Goal: Task Accomplishment & Management: Manage account settings

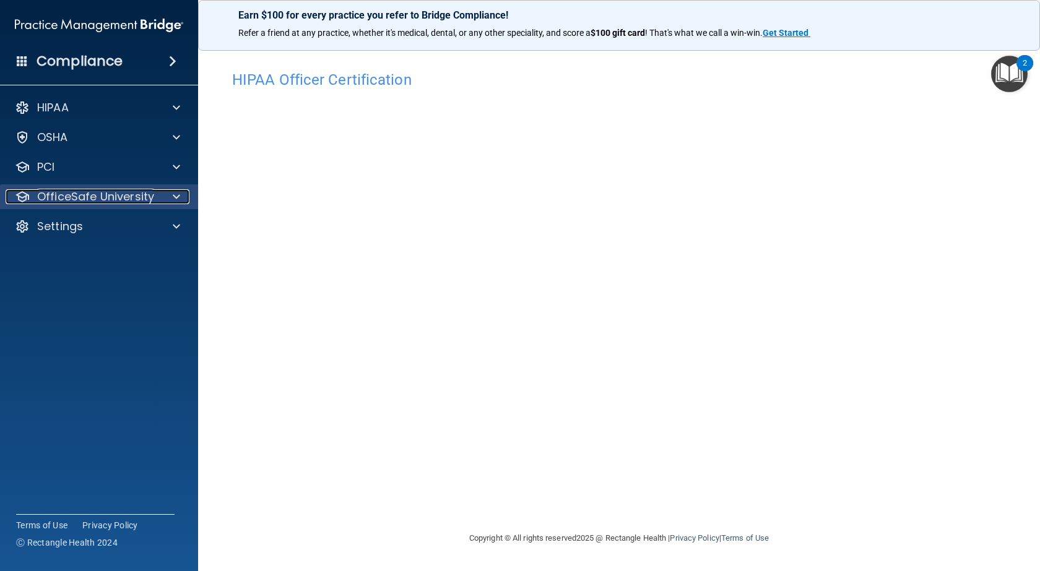
click at [180, 199] on div at bounding box center [174, 196] width 31 height 15
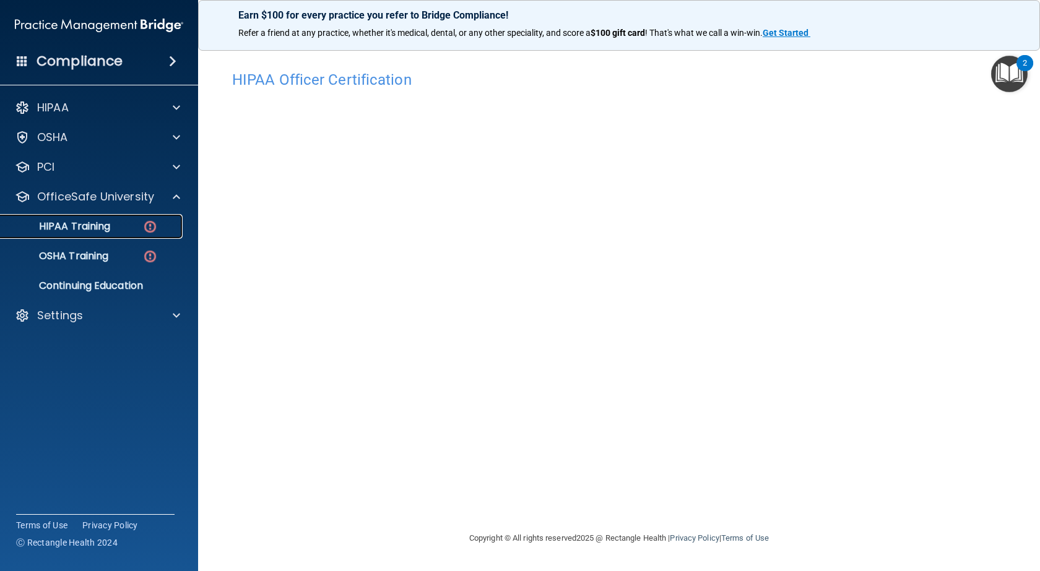
click at [149, 224] on img at bounding box center [149, 226] width 15 height 15
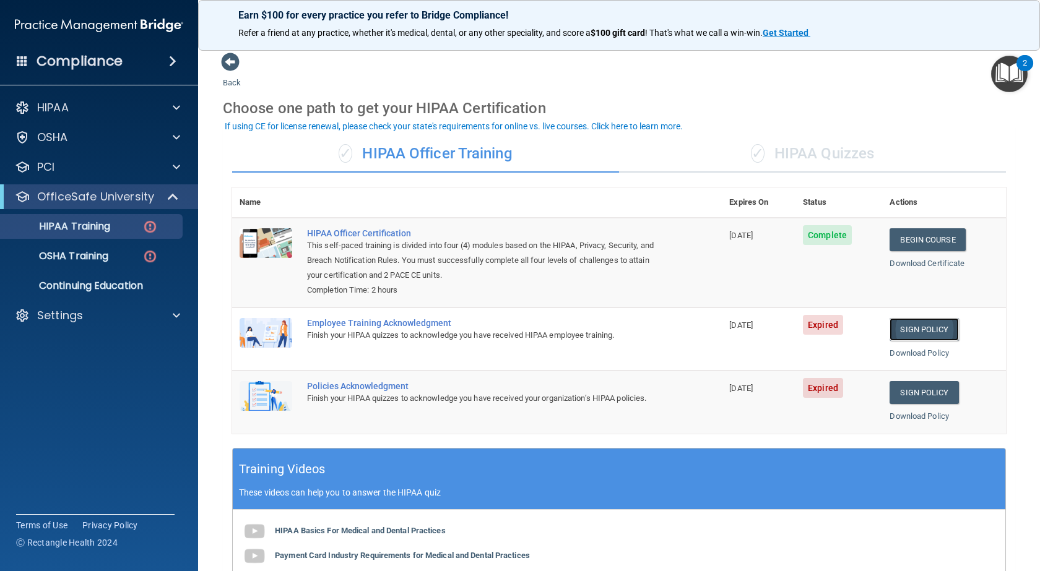
click at [916, 326] on link "Sign Policy" at bounding box center [923, 329] width 69 height 23
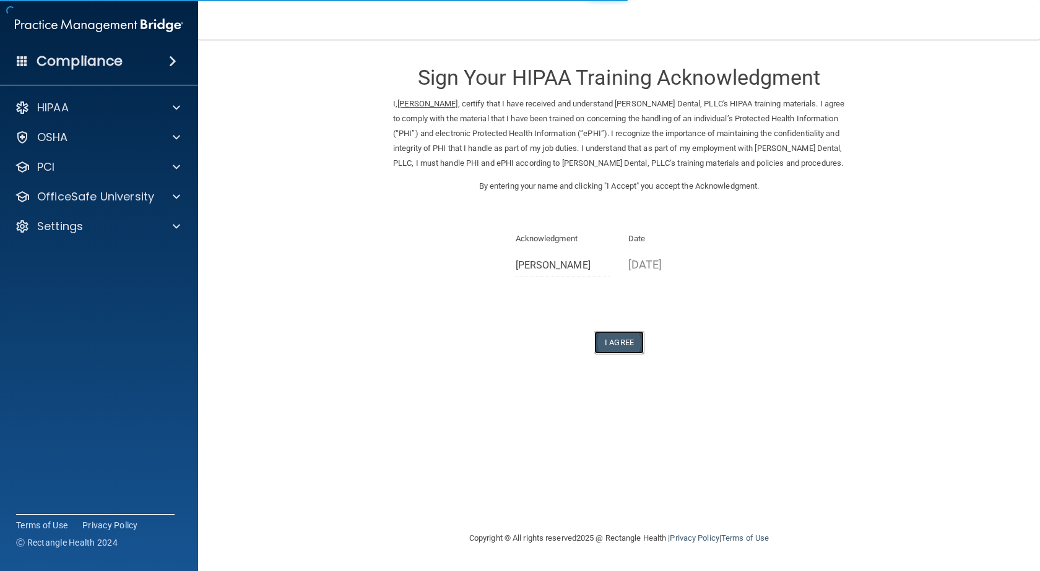
click at [607, 343] on button "I Agree" at bounding box center [619, 342] width 50 height 23
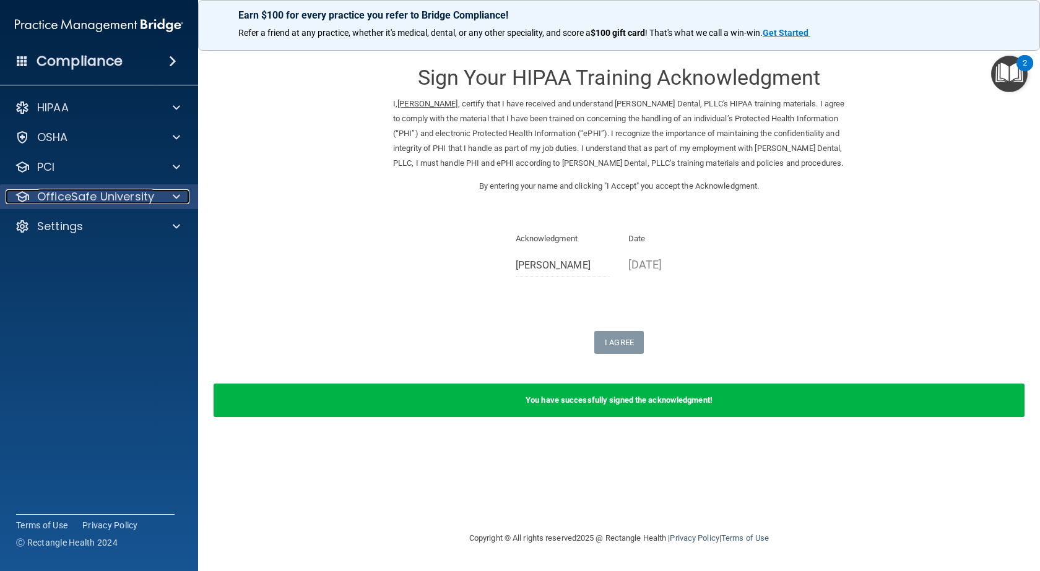
click at [178, 196] on span at bounding box center [176, 196] width 7 height 15
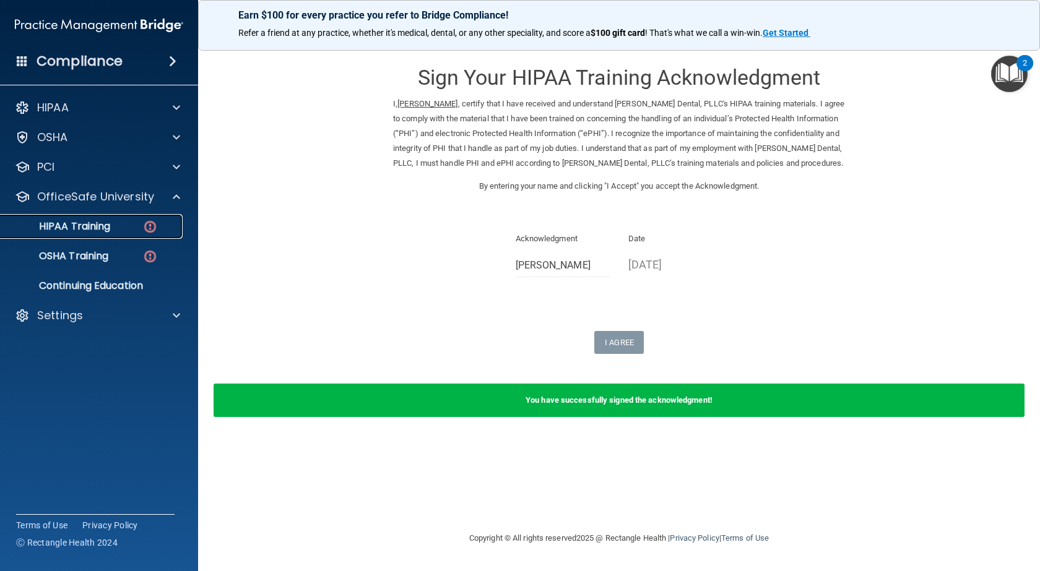
click at [145, 222] on img at bounding box center [149, 226] width 15 height 15
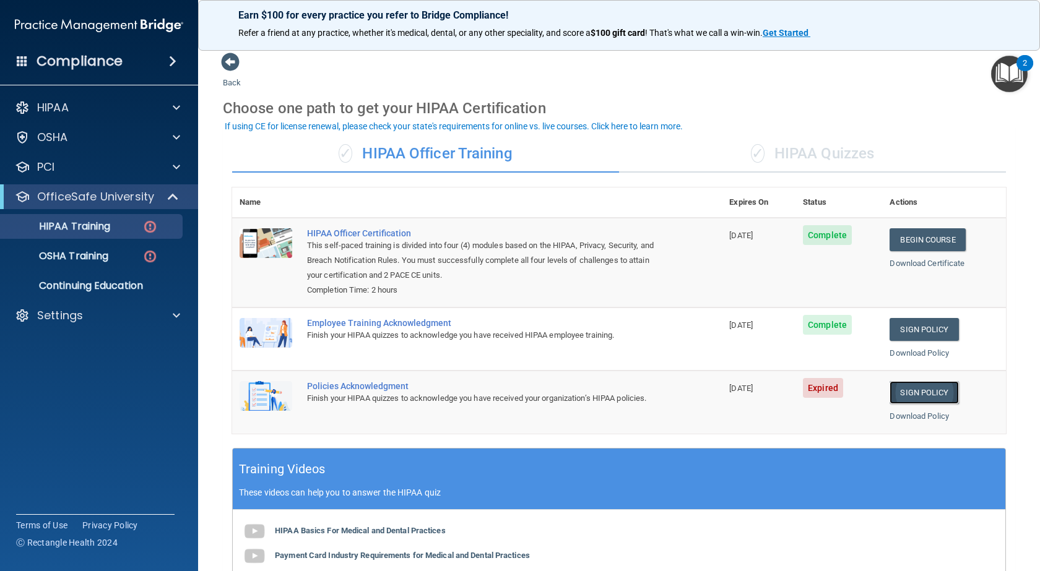
click at [923, 390] on link "Sign Policy" at bounding box center [923, 392] width 69 height 23
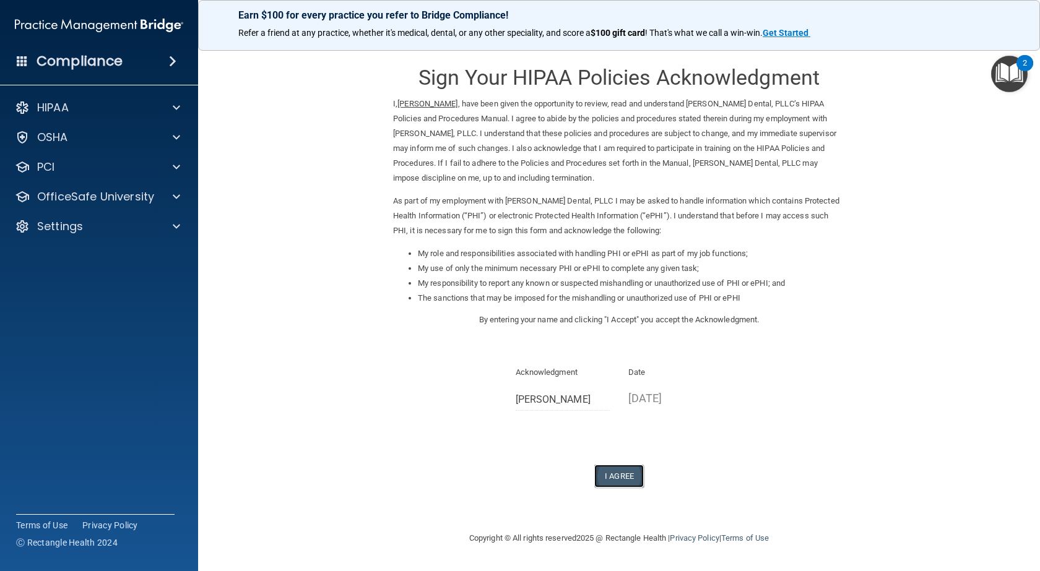
click at [618, 482] on button "I Agree" at bounding box center [619, 476] width 50 height 23
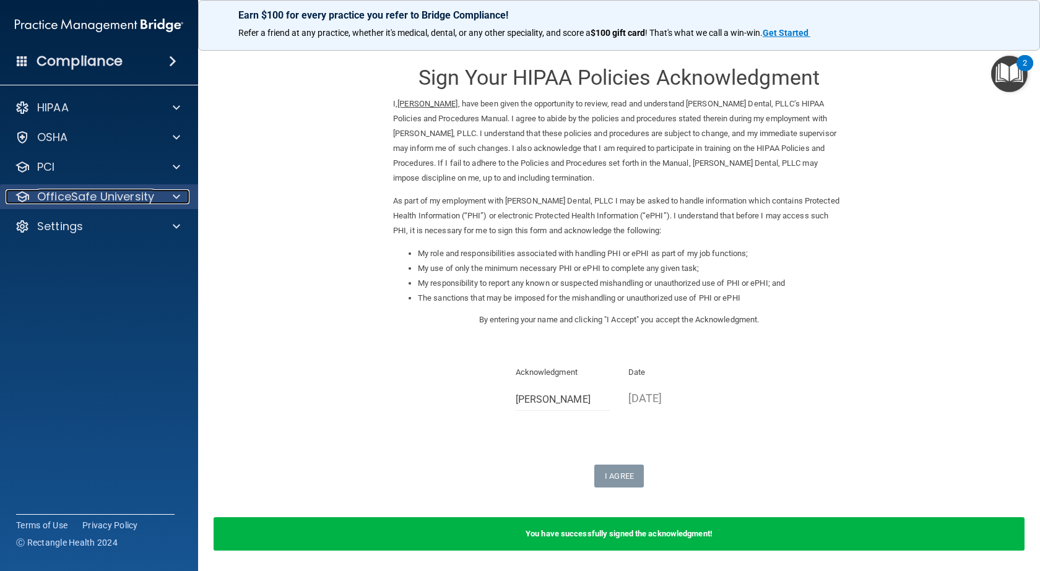
click at [175, 194] on span at bounding box center [176, 196] width 7 height 15
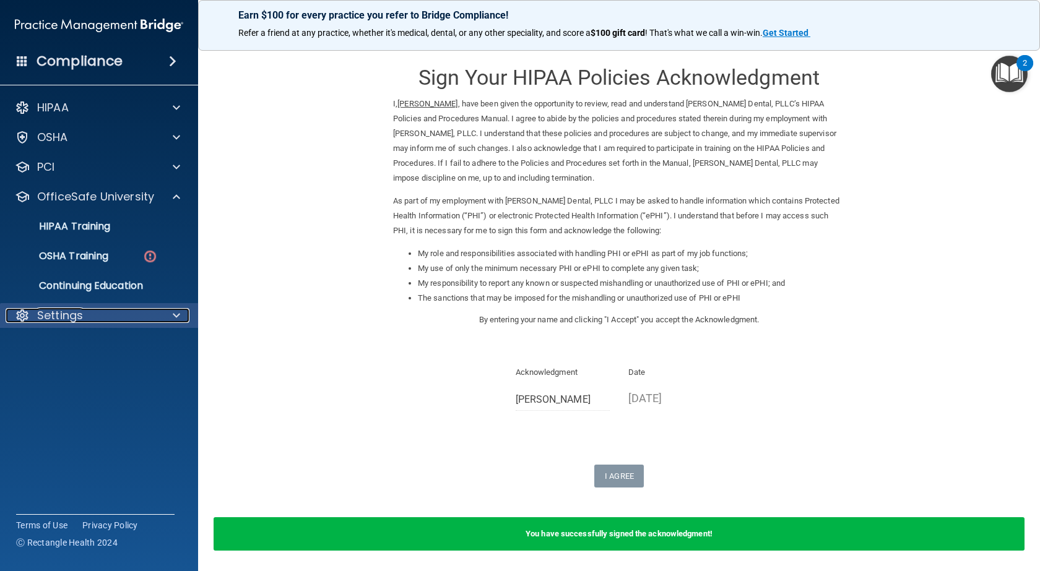
click at [178, 320] on span at bounding box center [176, 315] width 7 height 15
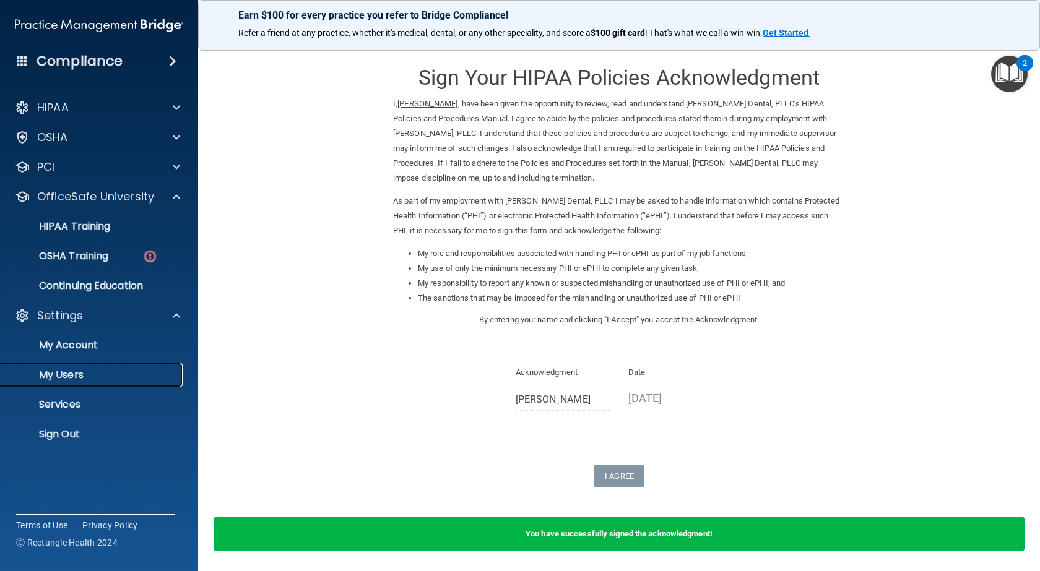
click at [86, 377] on p "My Users" at bounding box center [92, 375] width 169 height 12
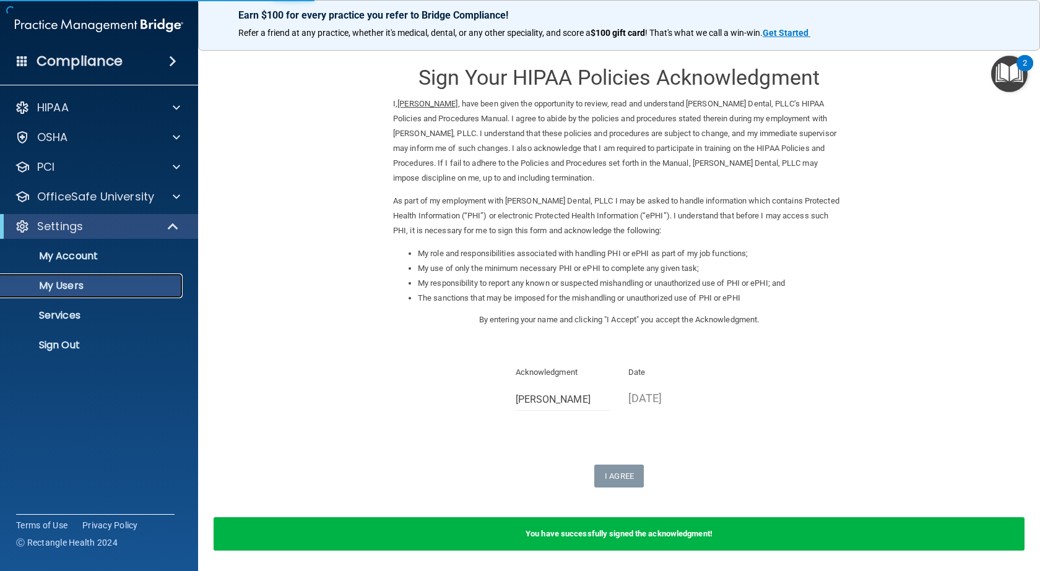
select select "20"
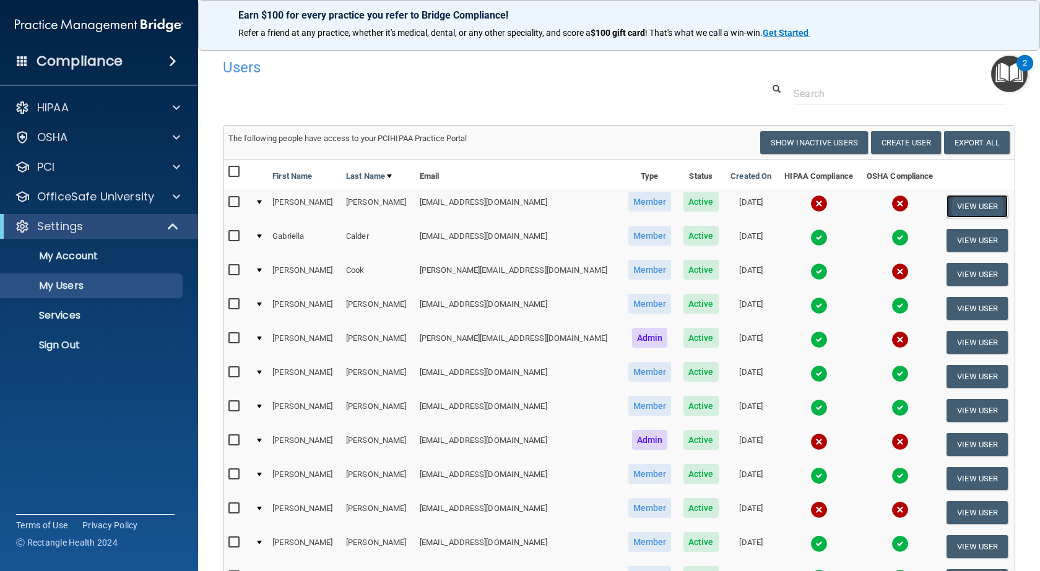
click at [961, 208] on button "View User" at bounding box center [976, 206] width 61 height 23
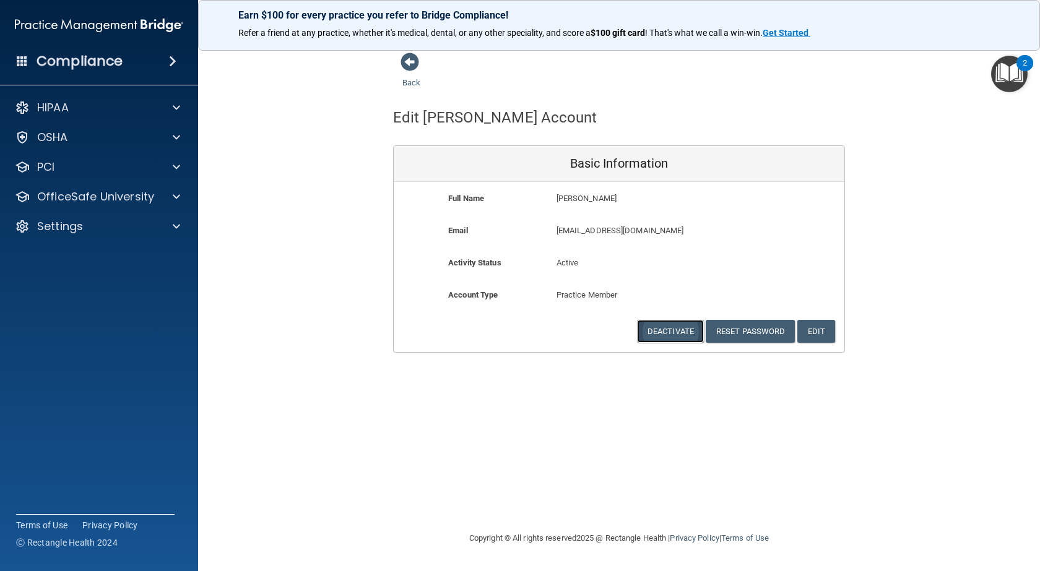
click at [657, 329] on button "Deactivate" at bounding box center [670, 331] width 67 height 23
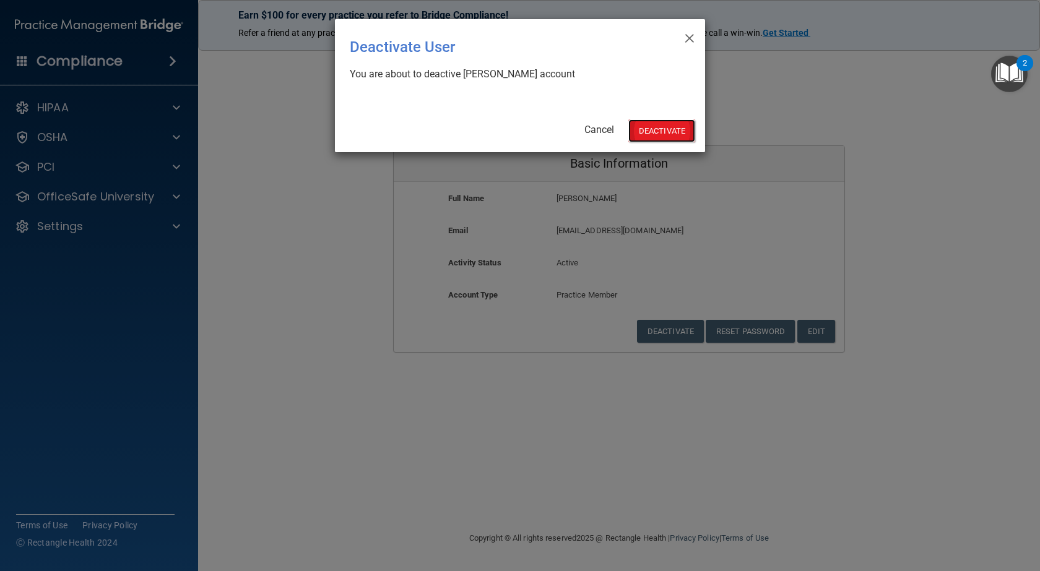
click at [660, 133] on button "Deactivate" at bounding box center [661, 130] width 67 height 23
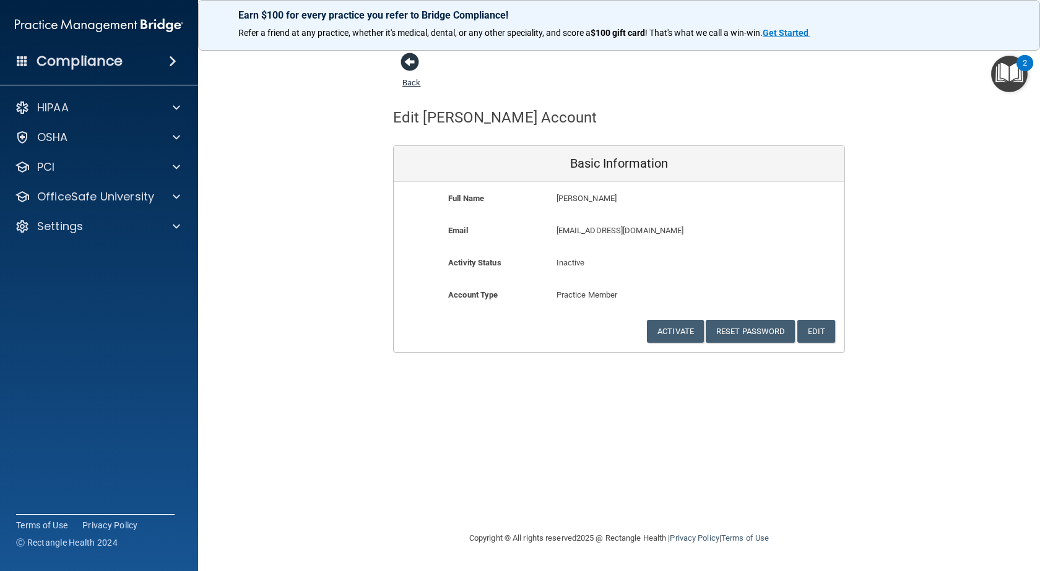
click at [407, 63] on span at bounding box center [409, 62] width 19 height 19
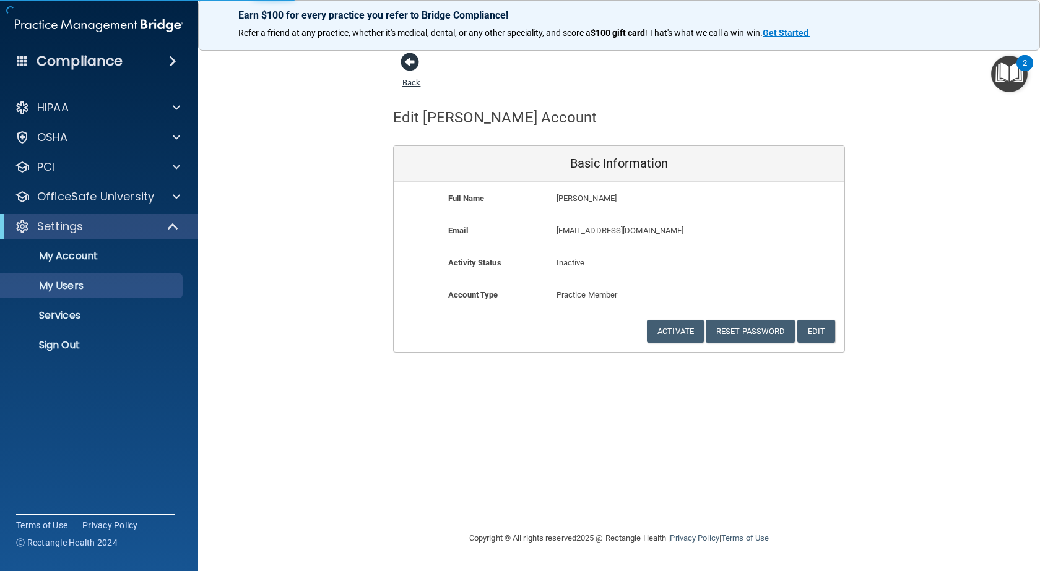
select select "20"
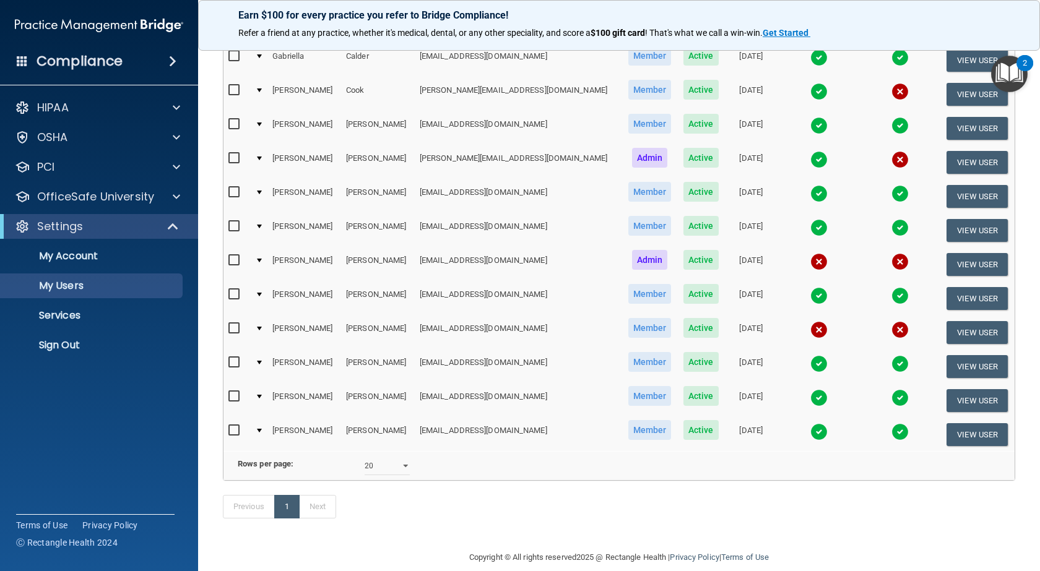
scroll to position [119, 0]
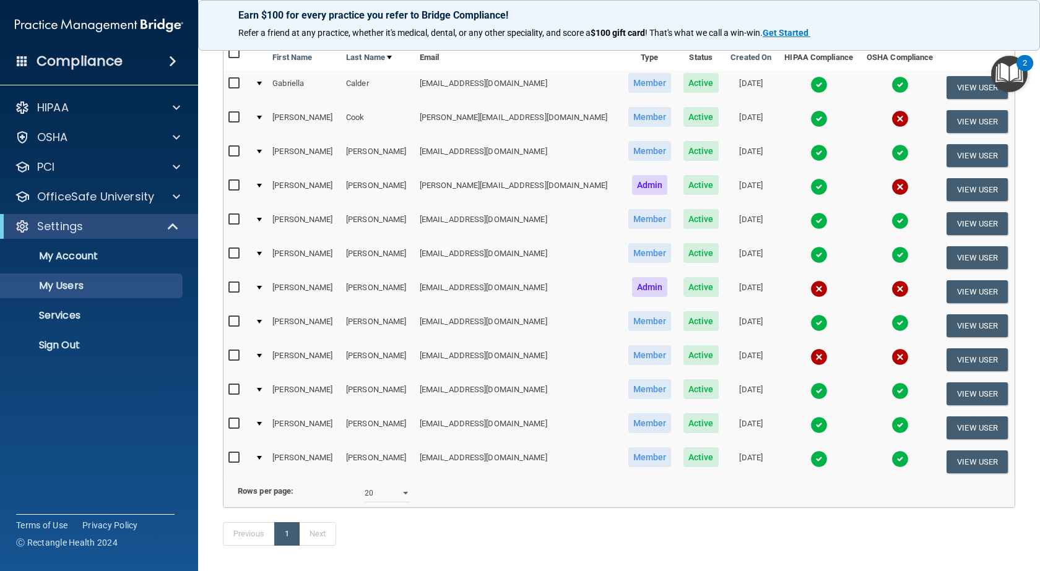
click at [237, 354] on input "checkbox" at bounding box center [235, 356] width 14 height 10
checkbox input "true"
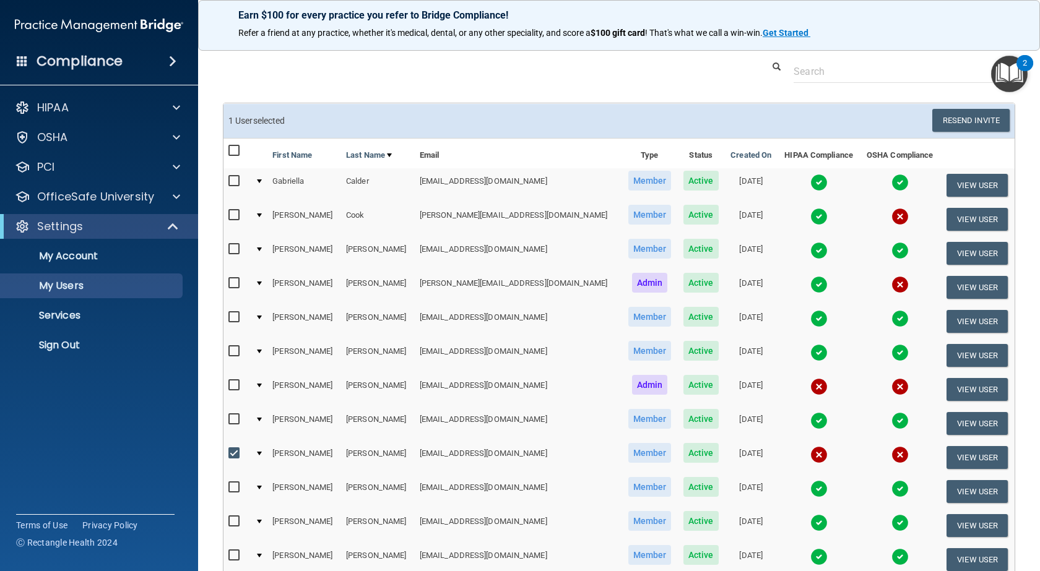
scroll to position [0, 0]
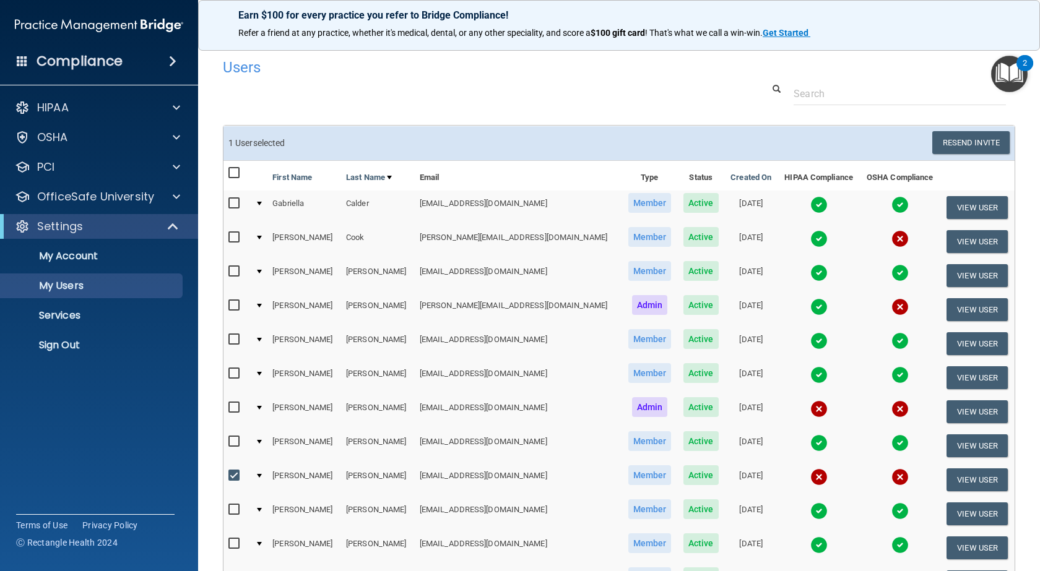
click at [234, 407] on input "checkbox" at bounding box center [235, 408] width 14 height 10
checkbox input "true"
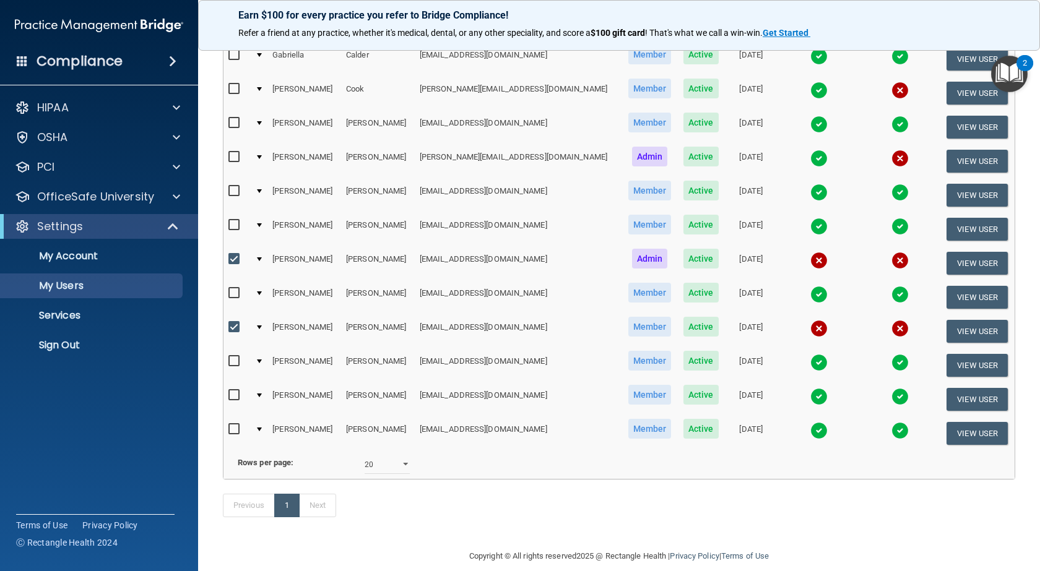
scroll to position [120, 0]
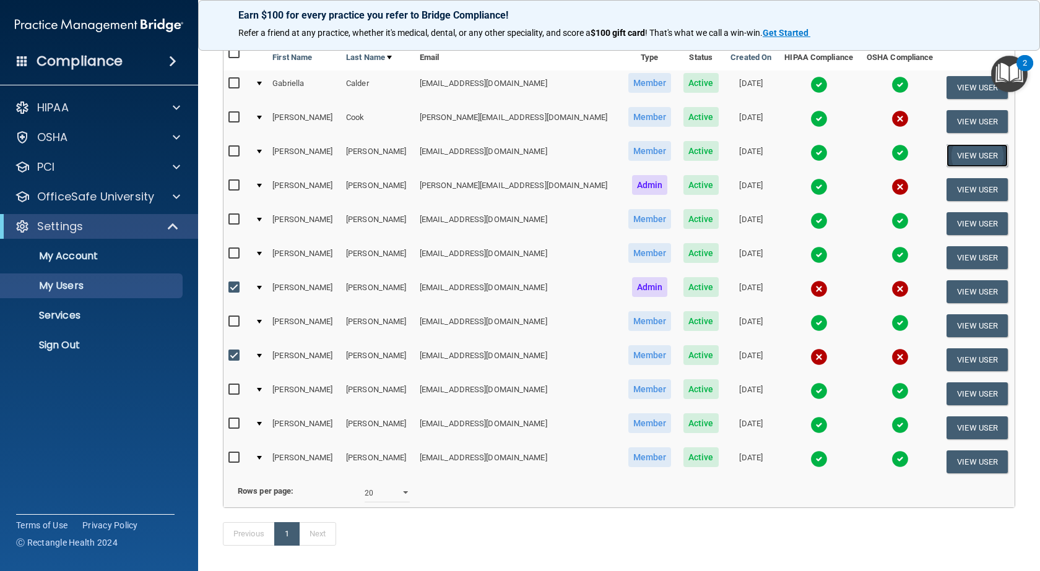
click at [949, 154] on button "View User" at bounding box center [976, 155] width 61 height 23
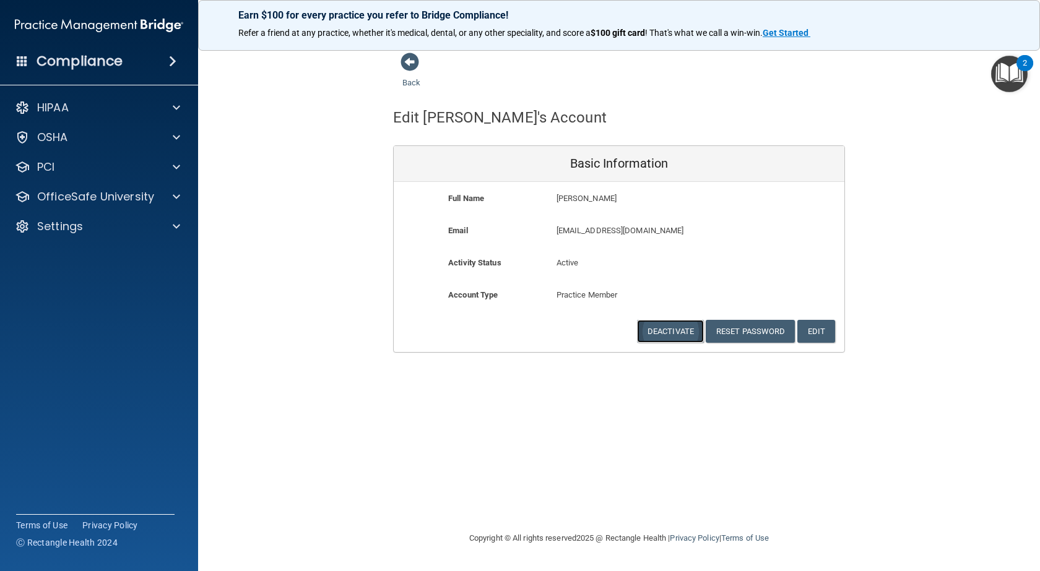
click at [652, 327] on button "Deactivate" at bounding box center [670, 331] width 67 height 23
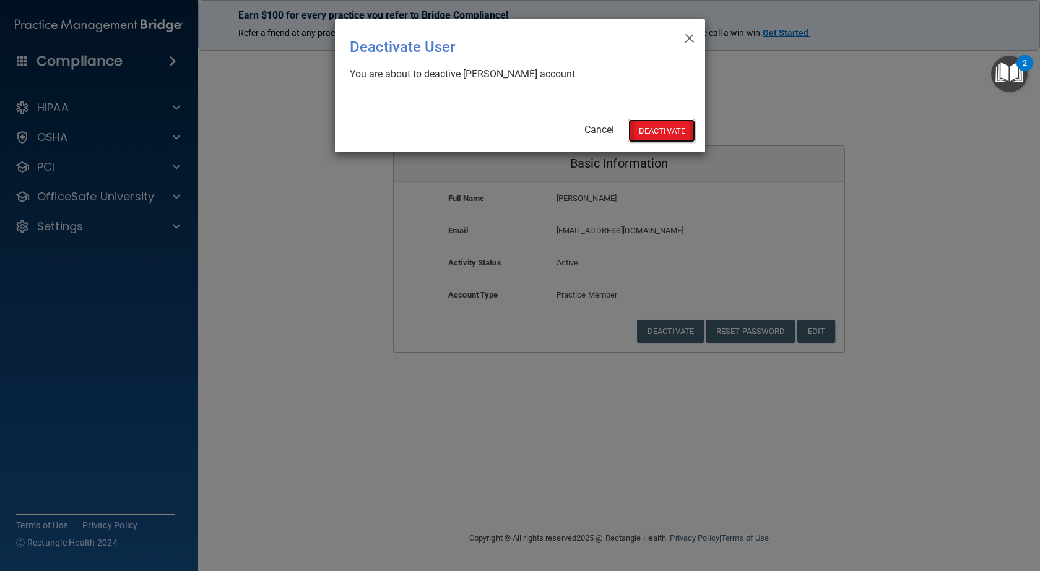
drag, startPoint x: 654, startPoint y: 128, endPoint x: 659, endPoint y: 133, distance: 7.0
click at [658, 132] on button "Deactivate" at bounding box center [661, 130] width 67 height 23
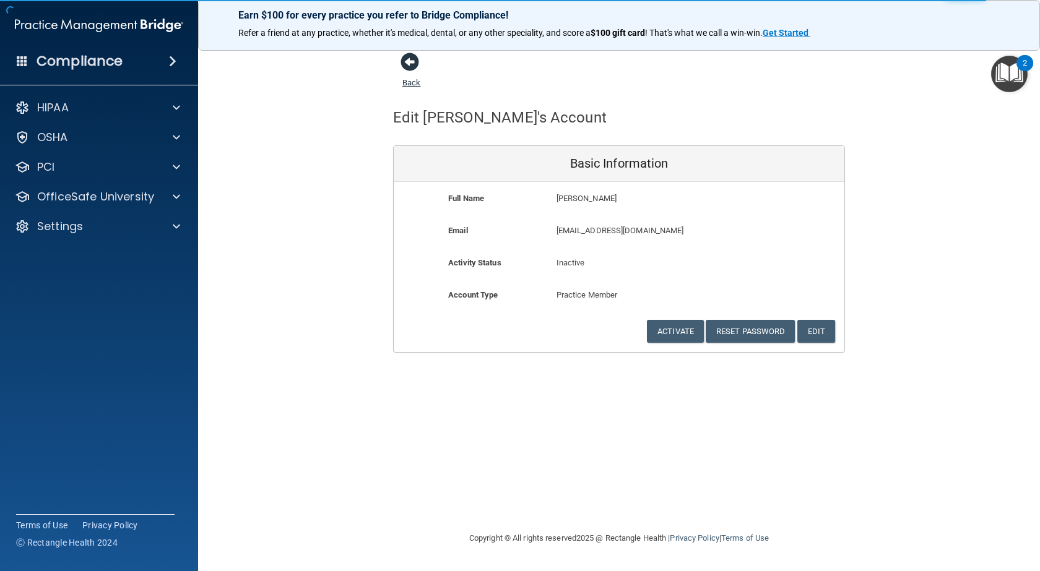
click at [411, 62] on span at bounding box center [409, 62] width 19 height 19
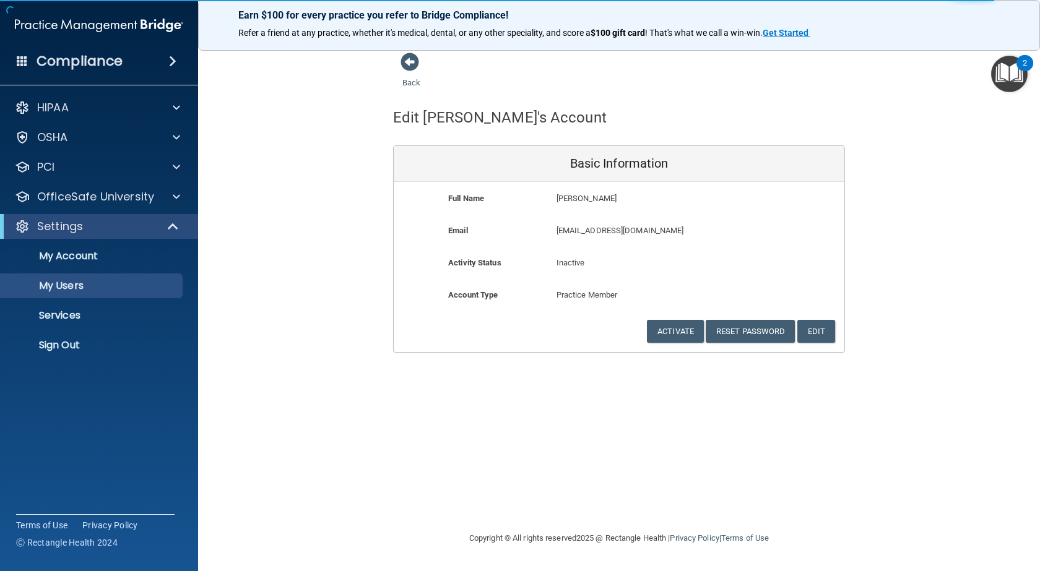
select select "20"
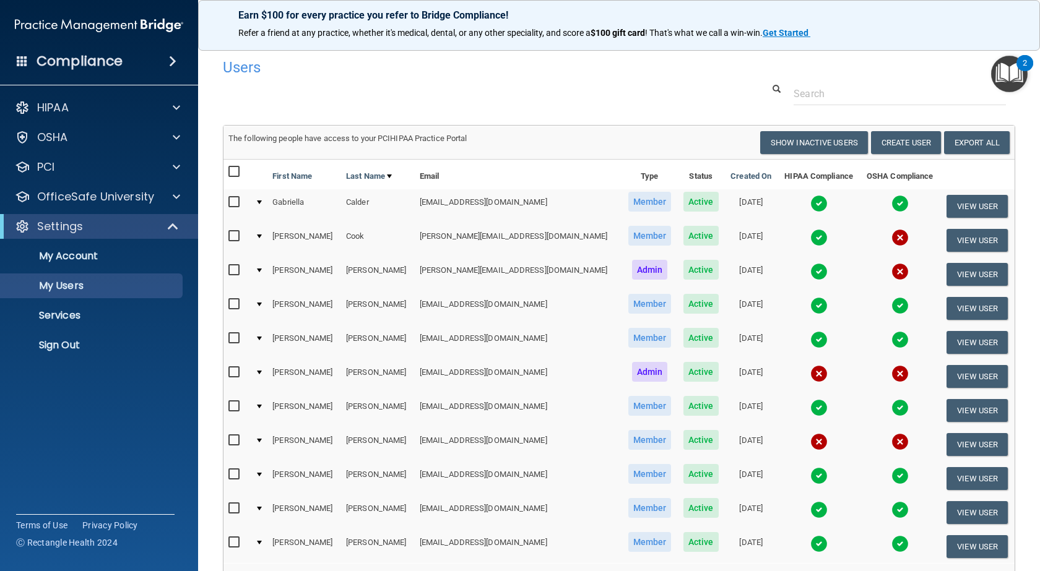
scroll to position [62, 0]
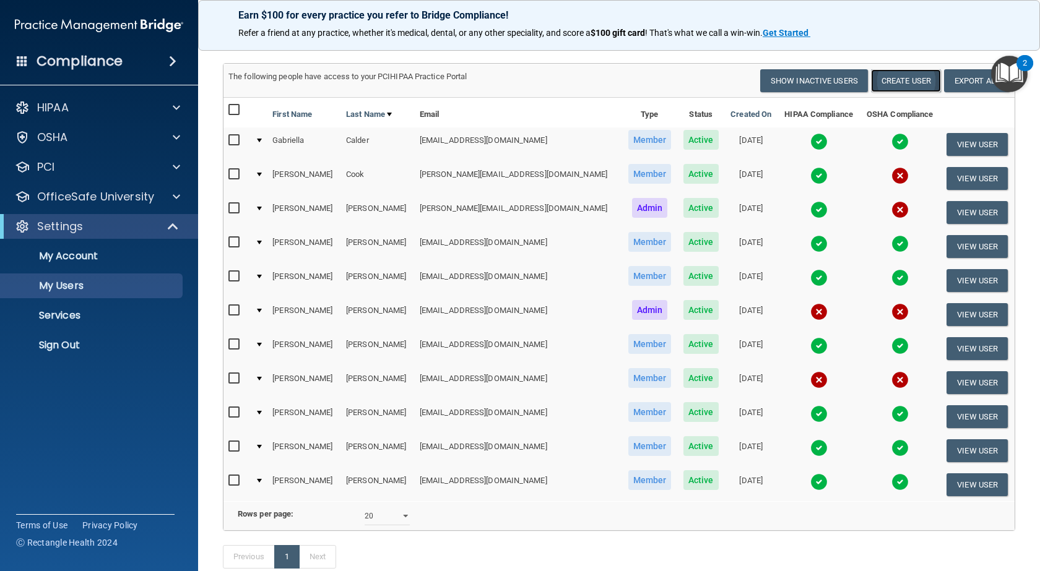
click at [902, 77] on button "Create User" at bounding box center [906, 80] width 70 height 23
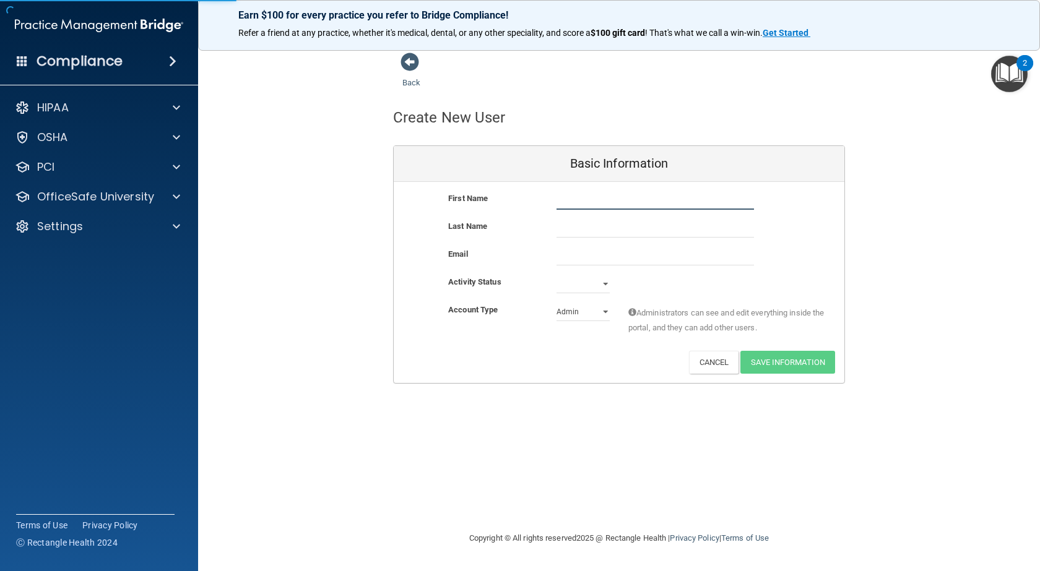
click at [604, 202] on input "text" at bounding box center [654, 200] width 197 height 19
type input "c"
type input "Cynthia"
type input "Smith"
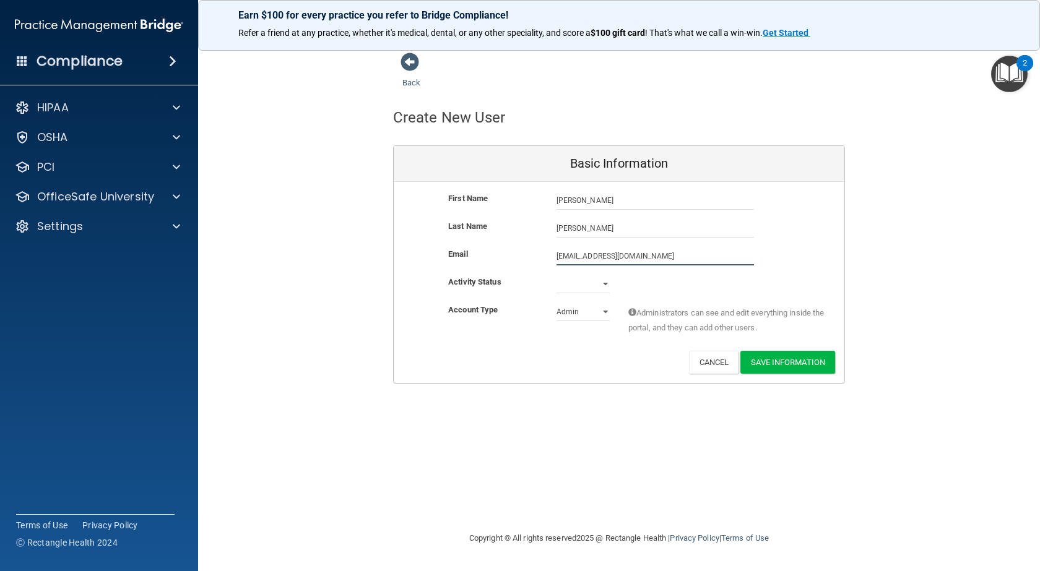
type input "cls.angelic@gmail.com"
click at [610, 284] on div "Active Inactive" at bounding box center [583, 286] width 72 height 19
click at [604, 284] on select "Active Inactive" at bounding box center [582, 284] width 53 height 19
select select "active"
click at [556, 275] on select "Active Inactive" at bounding box center [582, 284] width 53 height 19
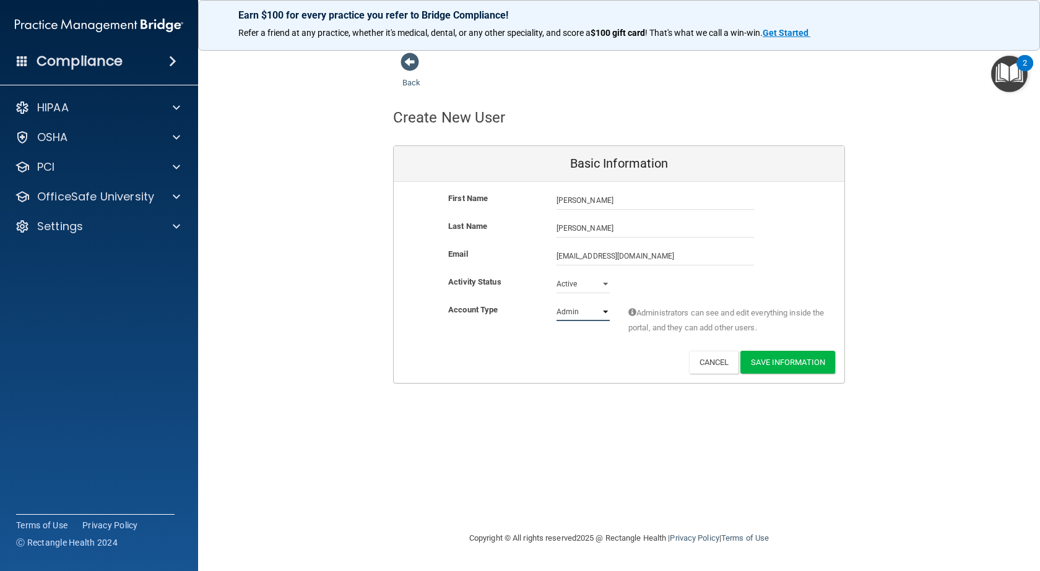
click at [604, 313] on select "Admin Member" at bounding box center [582, 312] width 53 height 19
select select "practice_member"
click at [556, 303] on select "Admin Member" at bounding box center [582, 312] width 53 height 19
click at [775, 356] on button "Save Information" at bounding box center [787, 362] width 95 height 23
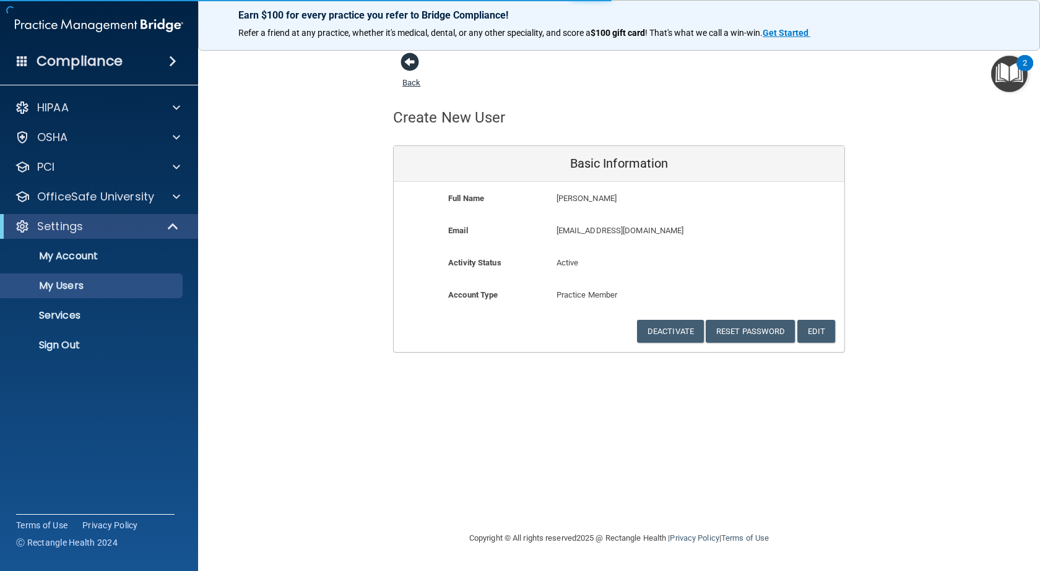
select select "20"
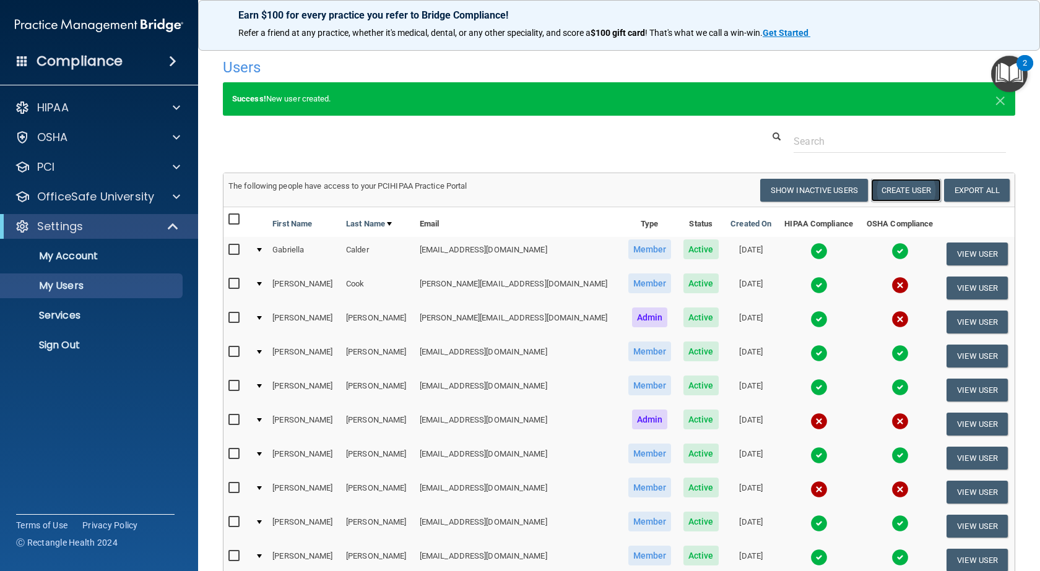
click at [887, 191] on button "Create User" at bounding box center [906, 190] width 70 height 23
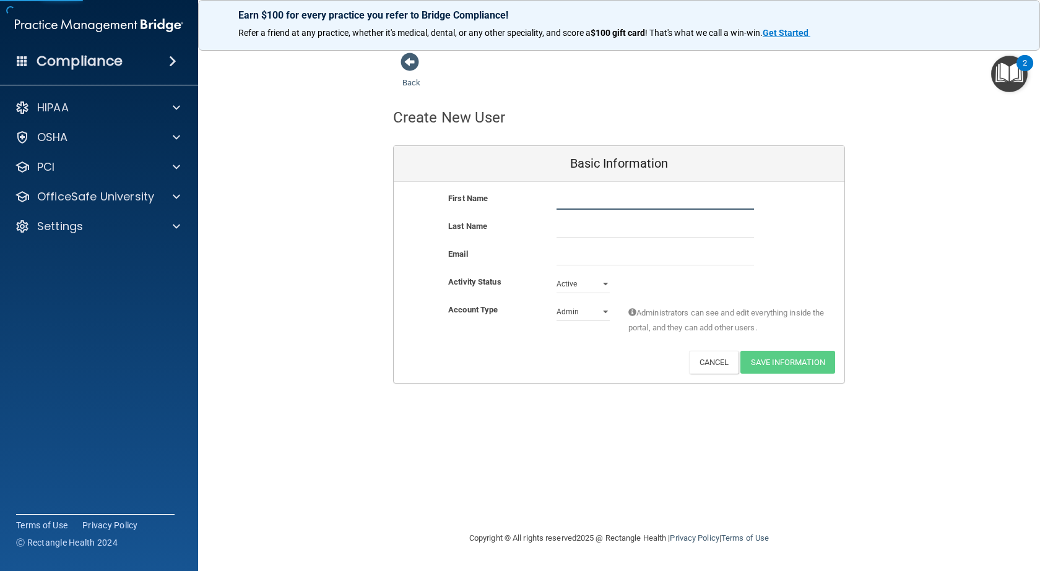
click at [580, 199] on input "text" at bounding box center [654, 200] width 197 height 19
type input "Emma"
type input "Smith"
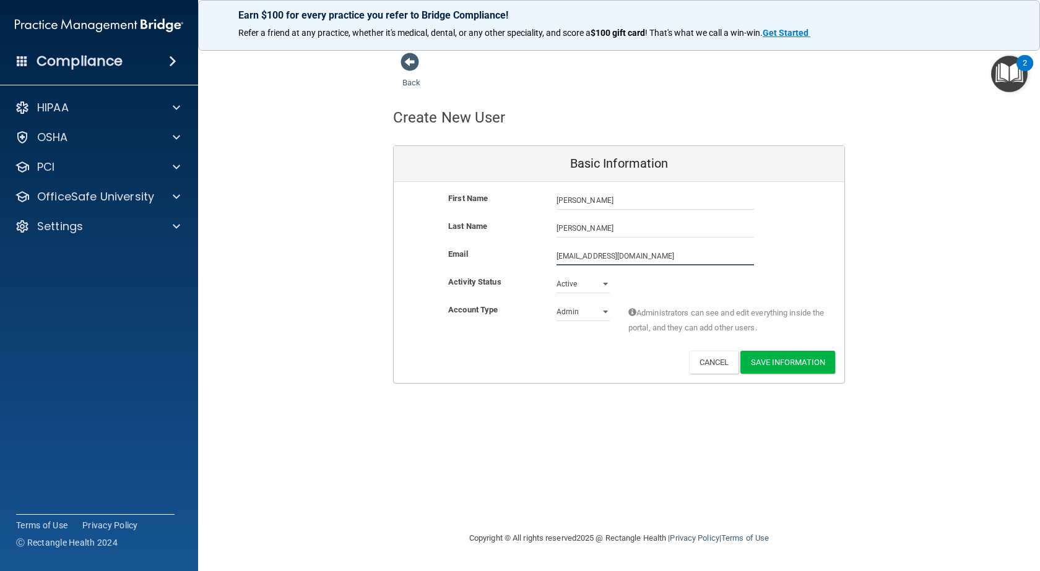
type input "emmasmith6201@gmail.com"
click at [606, 311] on select "Admin Member" at bounding box center [582, 312] width 53 height 19
select select "practice_member"
click at [556, 303] on select "Admin Member" at bounding box center [582, 312] width 53 height 19
click at [775, 355] on button "Save Information" at bounding box center [787, 362] width 95 height 23
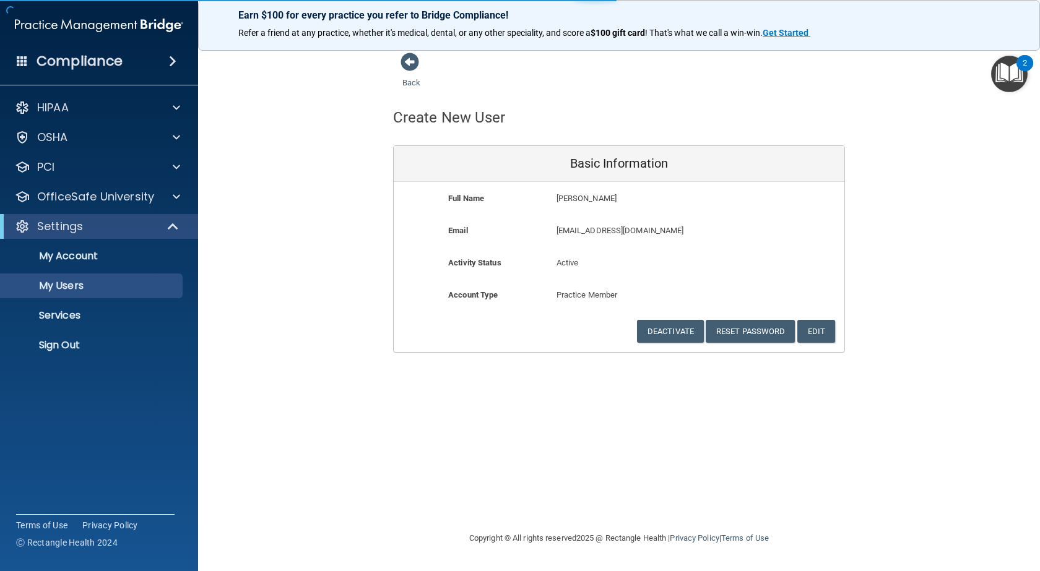
select select "20"
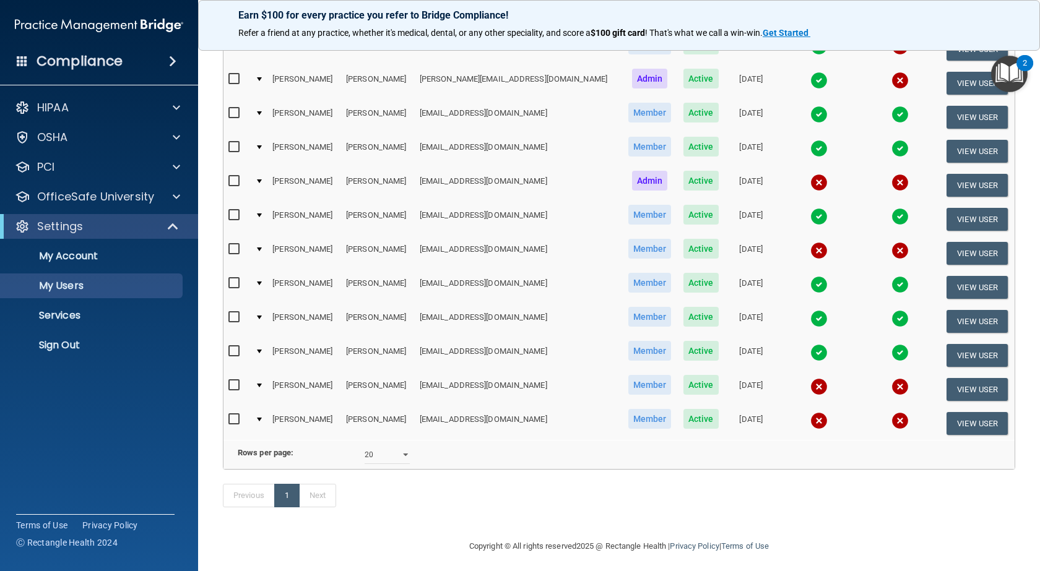
scroll to position [248, 0]
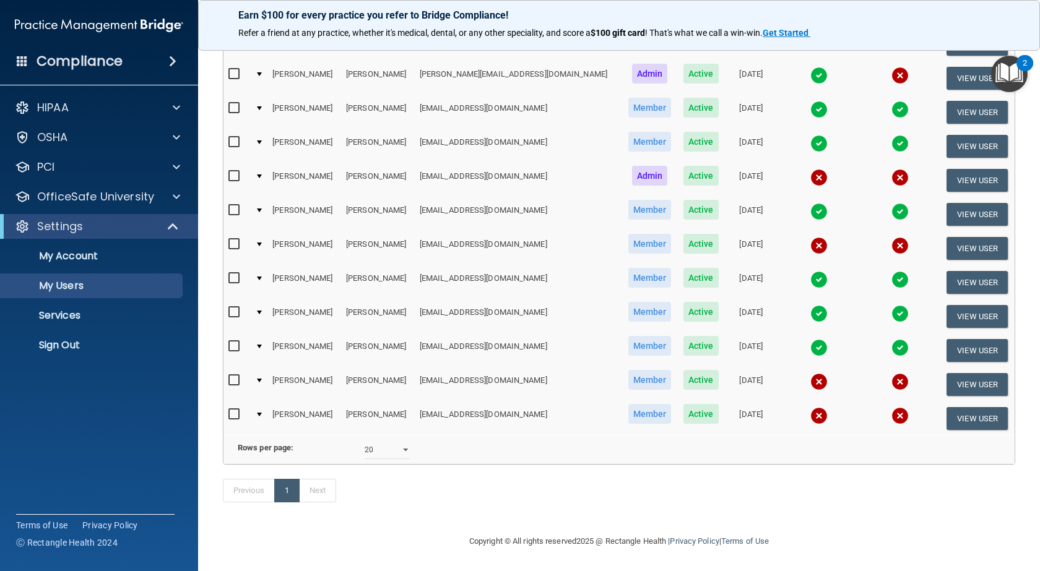
click at [234, 376] on input "checkbox" at bounding box center [235, 381] width 14 height 10
checkbox input "true"
click at [233, 410] on input "checkbox" at bounding box center [235, 415] width 14 height 10
checkbox input "true"
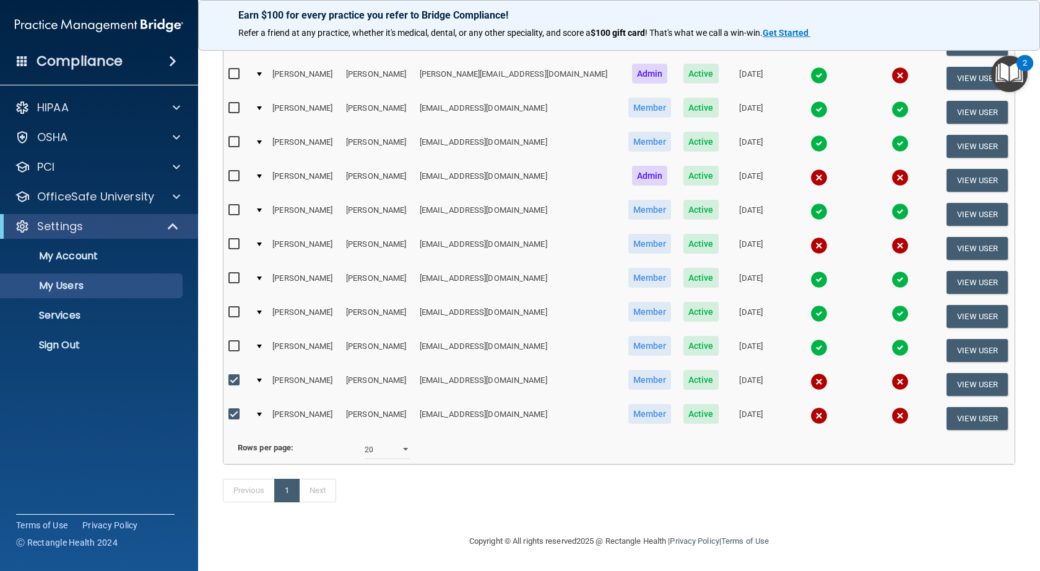
click at [233, 244] on input "checkbox" at bounding box center [235, 244] width 14 height 10
checkbox input "true"
click at [232, 173] on input "checkbox" at bounding box center [235, 176] width 14 height 10
checkbox input "true"
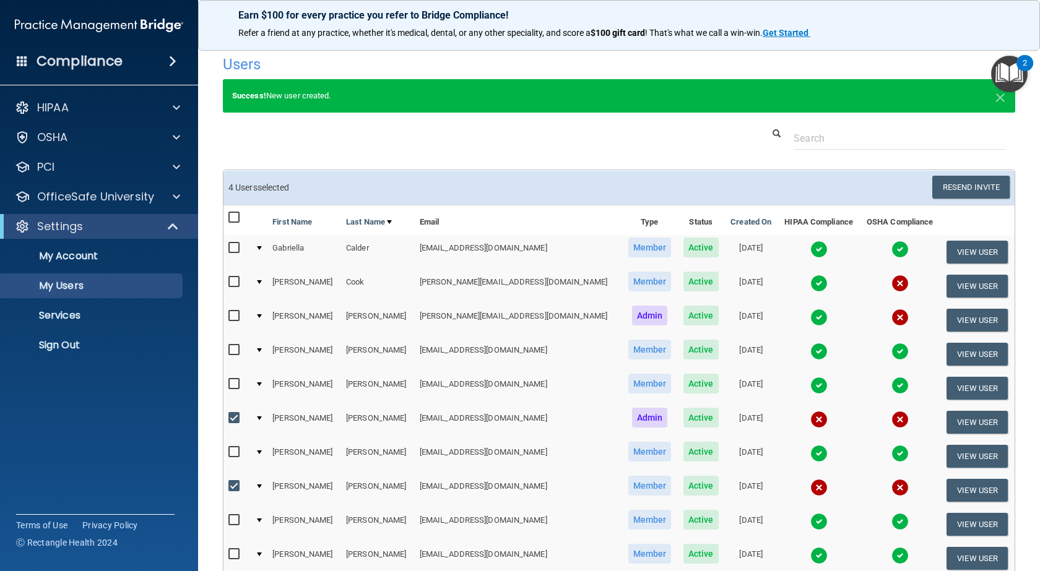
scroll to position [1, 0]
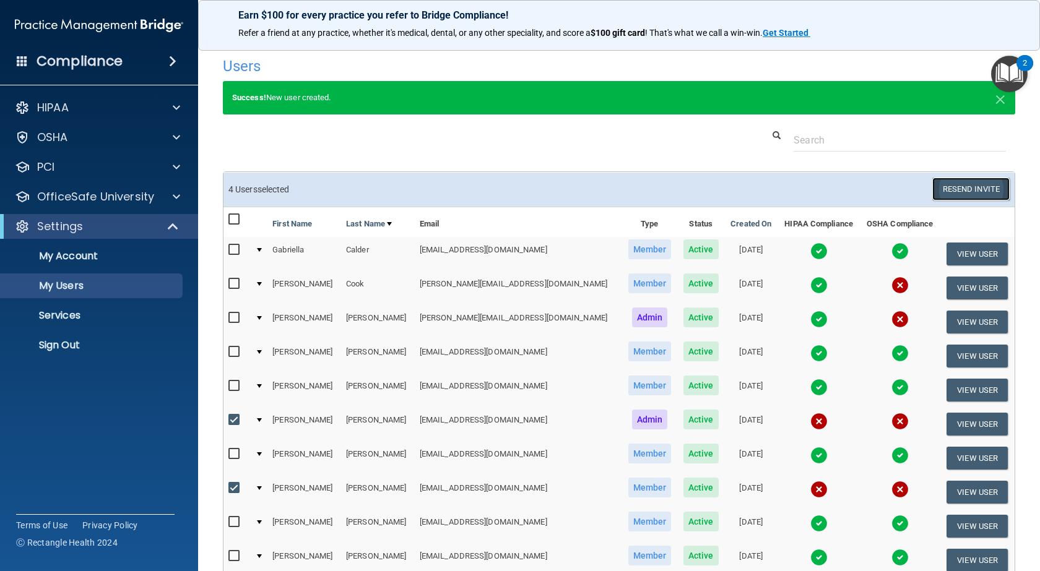
click at [959, 188] on button "Resend Invite" at bounding box center [970, 189] width 77 height 23
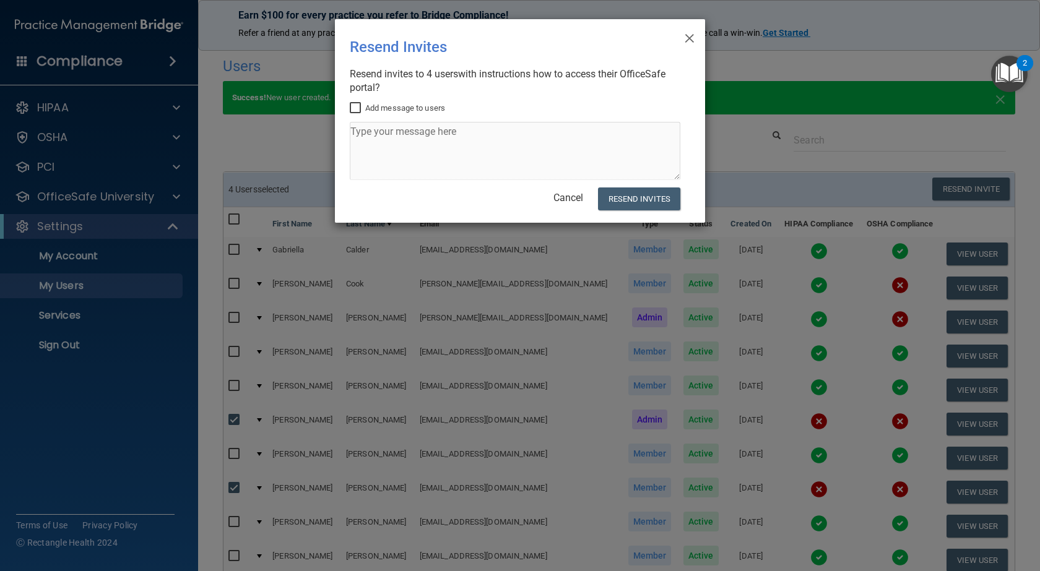
click at [359, 107] on input "Add message to users" at bounding box center [357, 108] width 14 height 10
checkbox input "true"
click at [363, 136] on textarea at bounding box center [515, 151] width 330 height 58
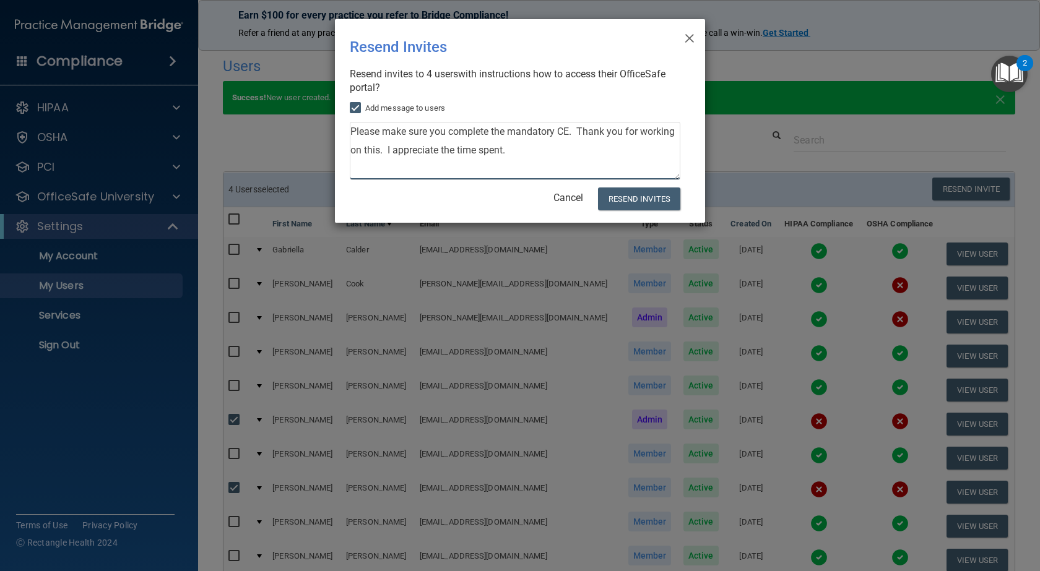
click at [531, 148] on textarea "Please make sure you complete the mandatory CE. Thank you for working on this. …" at bounding box center [515, 151] width 330 height 58
click at [364, 160] on textarea "Please make sure you complete the mandatory CE. Thank you for working on this. …" at bounding box center [515, 151] width 330 height 58
type textarea "Please make sure you complete the mandatory CE. Thank you for working on this. …"
click at [640, 195] on button "Resend Invites" at bounding box center [639, 198] width 82 height 23
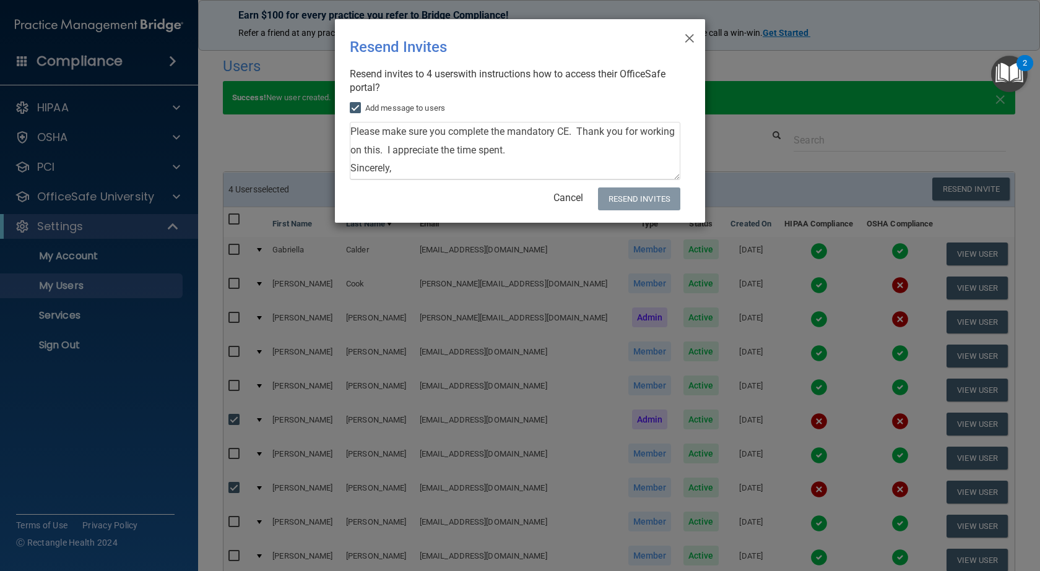
scroll to position [16, 0]
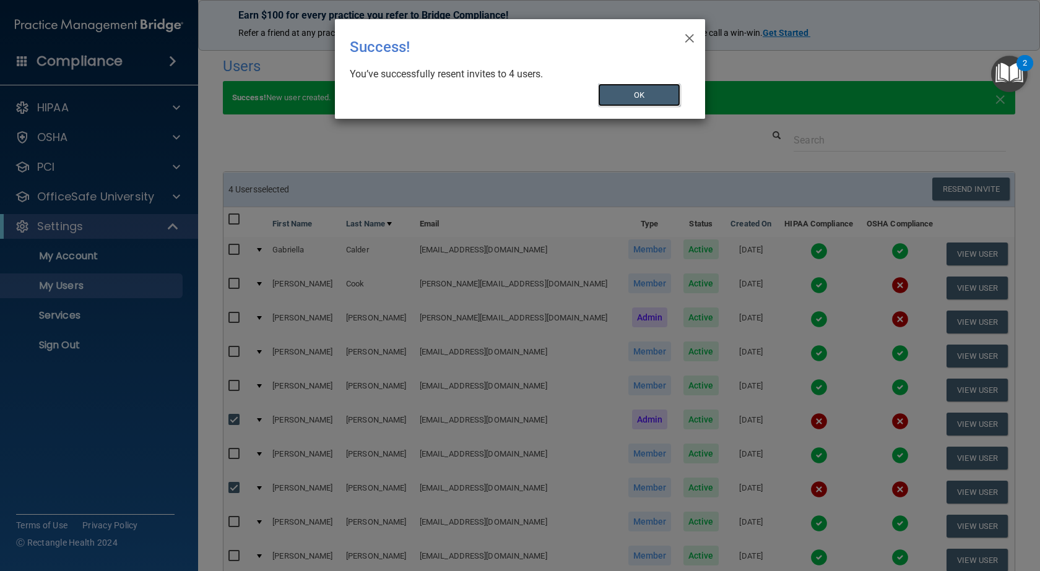
drag, startPoint x: 642, startPoint y: 90, endPoint x: 648, endPoint y: 87, distance: 6.4
click at [642, 91] on button "OK" at bounding box center [639, 95] width 83 height 23
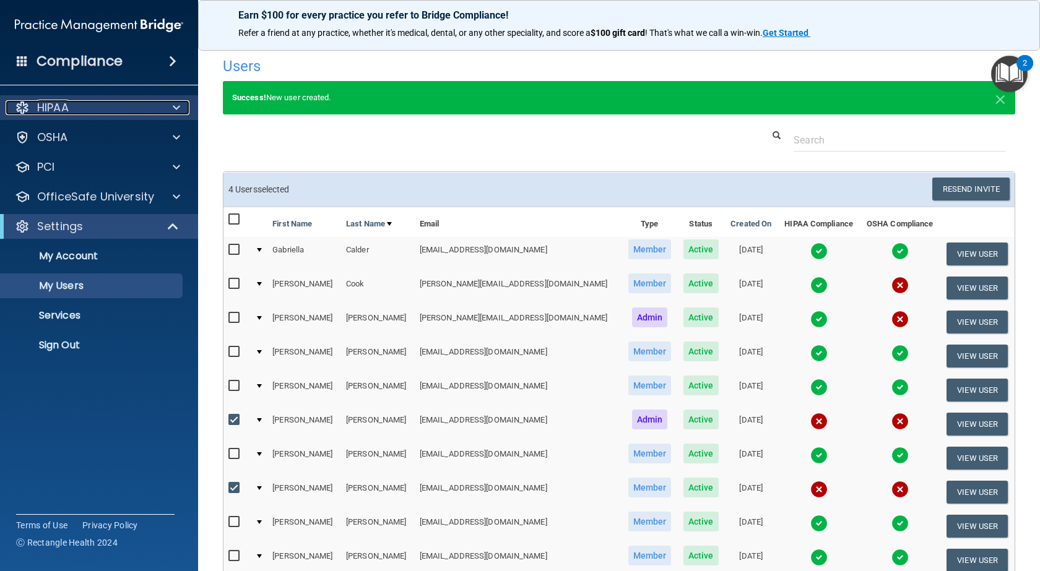
click at [173, 106] on div at bounding box center [174, 107] width 31 height 15
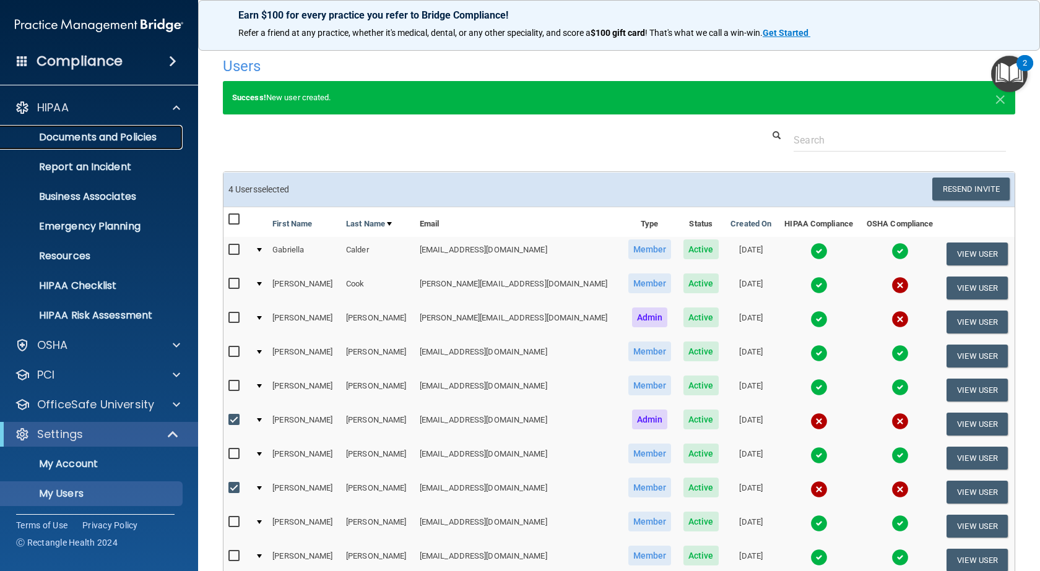
click at [116, 140] on p "Documents and Policies" at bounding box center [92, 137] width 169 height 12
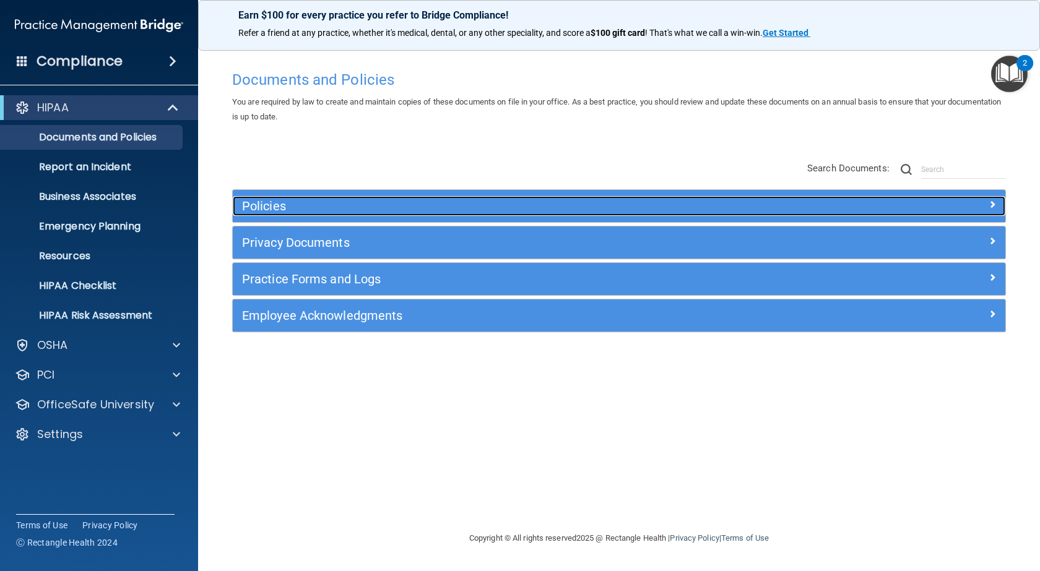
click at [991, 202] on span at bounding box center [991, 204] width 7 height 15
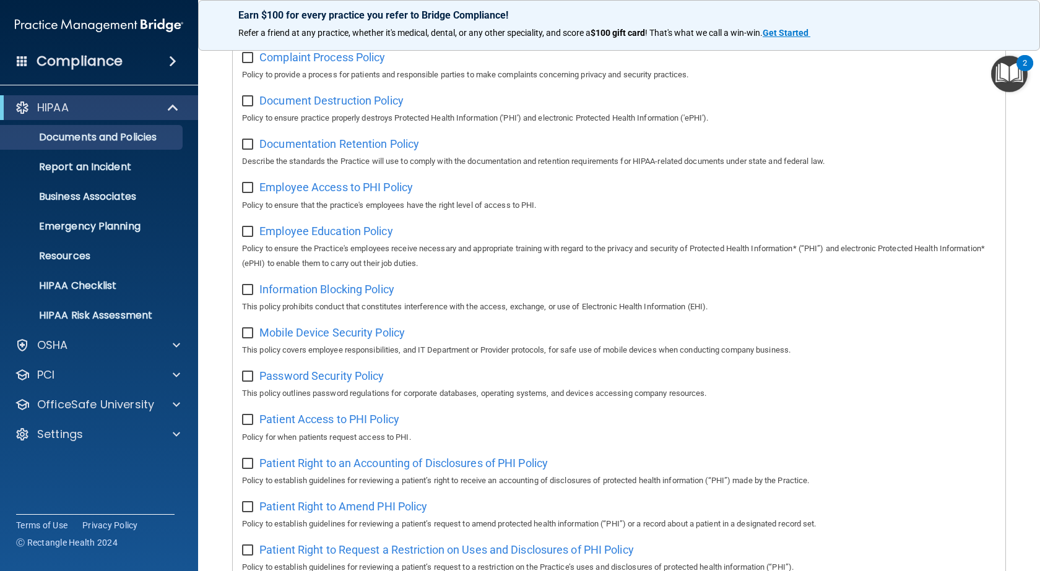
scroll to position [309, 0]
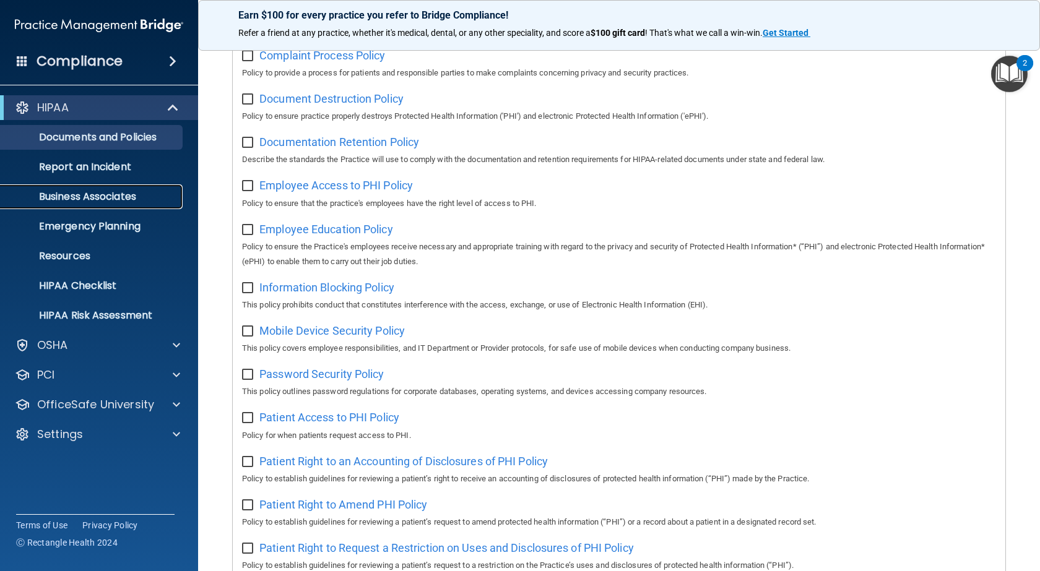
click at [123, 196] on p "Business Associates" at bounding box center [92, 197] width 169 height 12
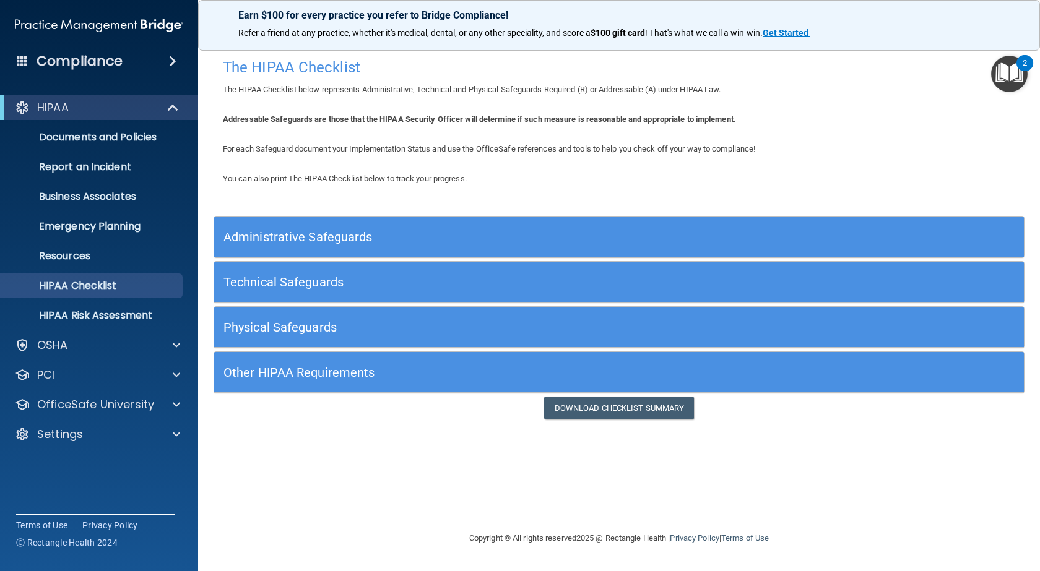
click at [321, 326] on h5 "Physical Safeguards" at bounding box center [517, 328] width 588 height 14
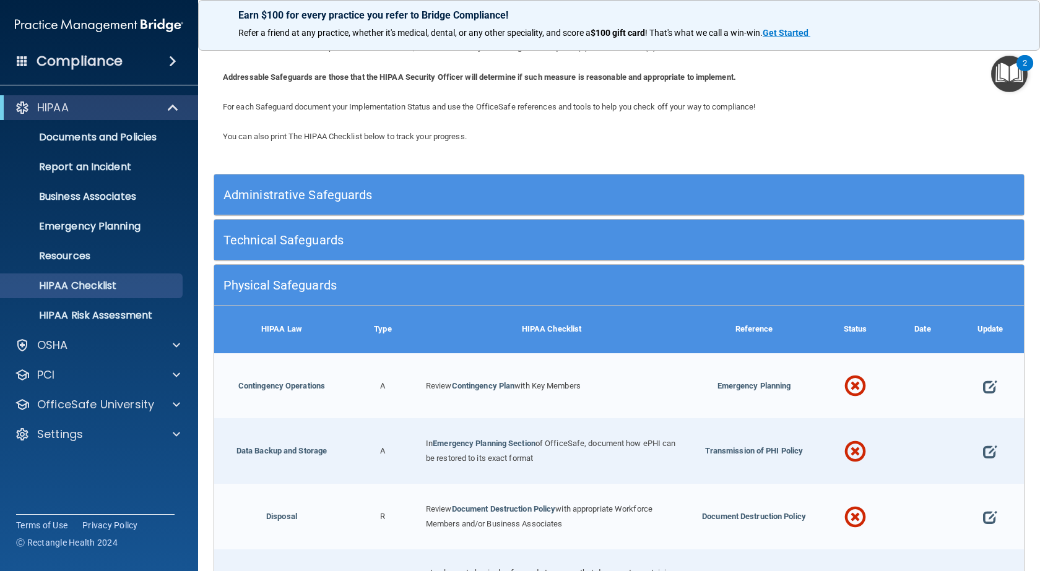
scroll to position [124, 0]
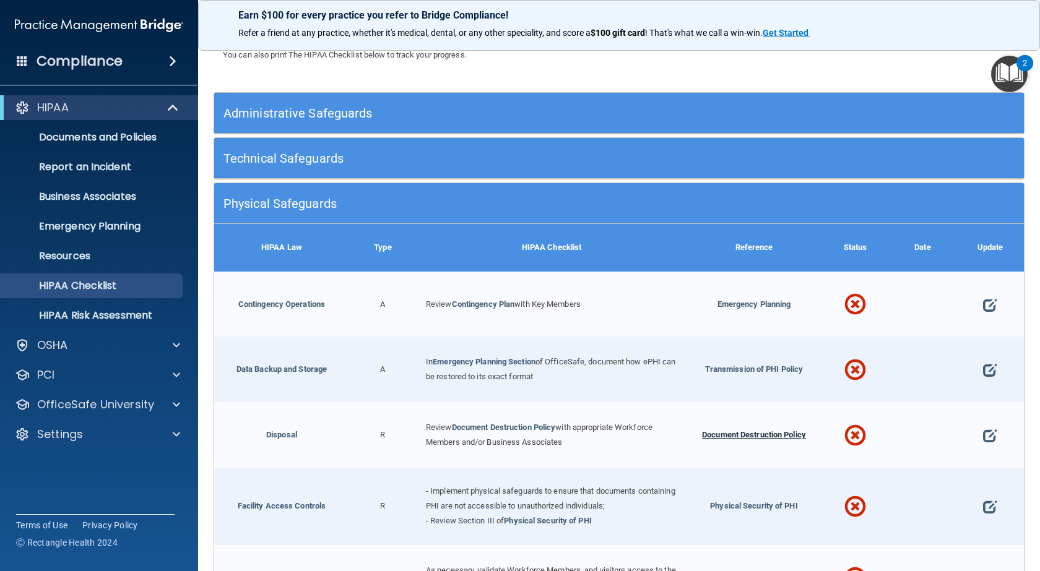
click at [724, 433] on span "Document Destruction Policy" at bounding box center [754, 434] width 104 height 9
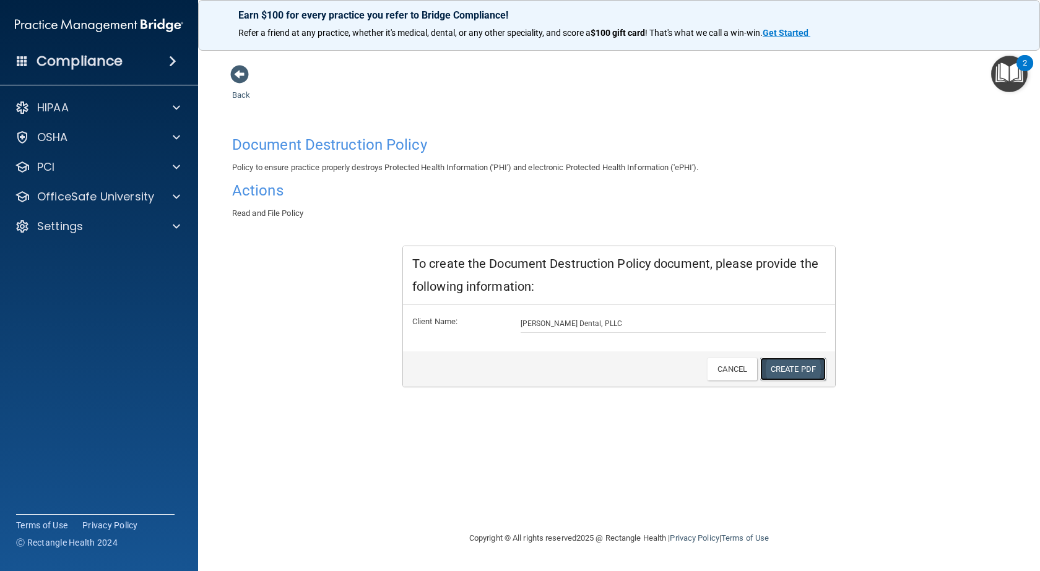
click at [790, 371] on link "Create PDF" at bounding box center [793, 369] width 66 height 23
click at [175, 113] on span at bounding box center [176, 107] width 7 height 15
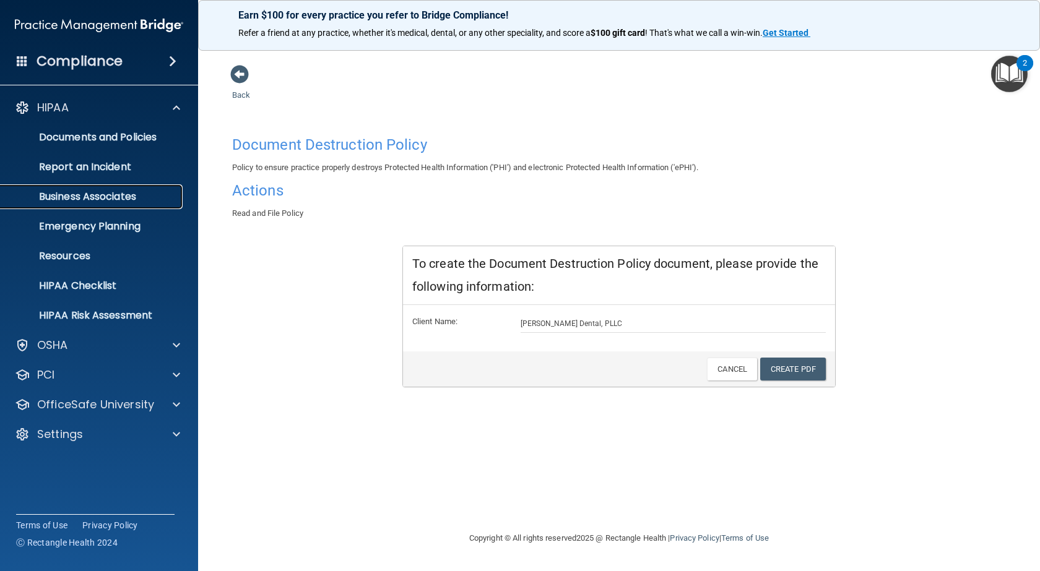
click at [98, 199] on p "Business Associates" at bounding box center [92, 197] width 169 height 12
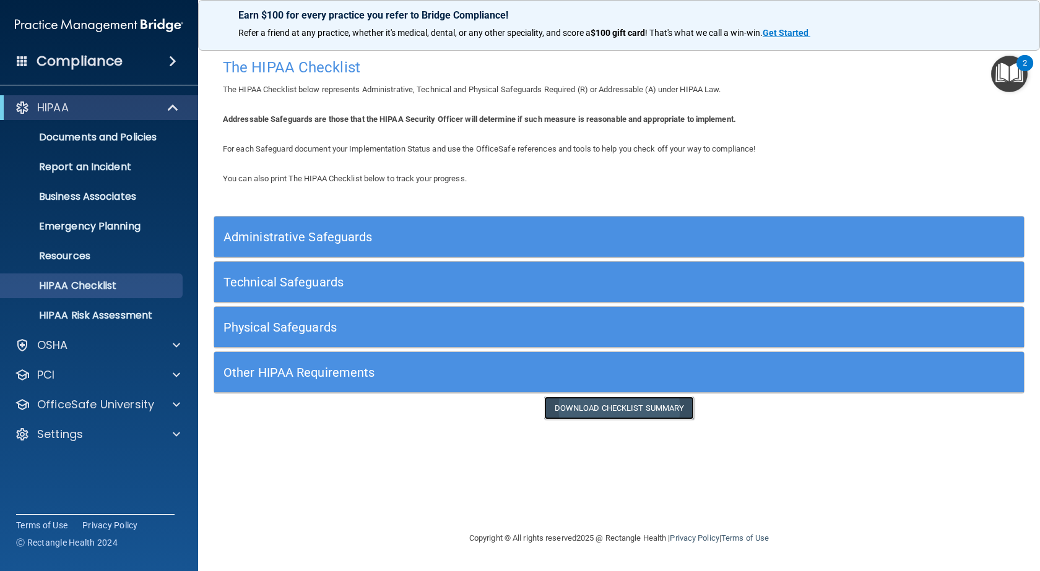
click at [619, 410] on link "Download Checklist Summary" at bounding box center [619, 408] width 150 height 23
click at [171, 403] on div at bounding box center [174, 404] width 31 height 15
click at [173, 52] on div "Compliance" at bounding box center [99, 61] width 198 height 27
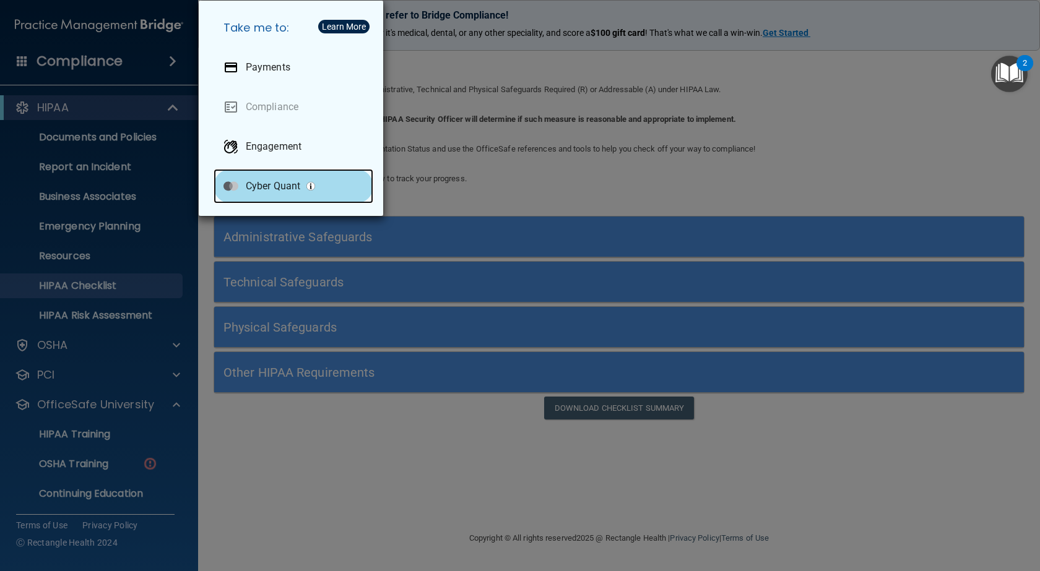
click at [259, 193] on div "Cyber Quant" at bounding box center [293, 186] width 160 height 35
click at [527, 192] on div "Take me to: Payments Compliance Engagement Cyber Quant" at bounding box center [520, 285] width 1040 height 571
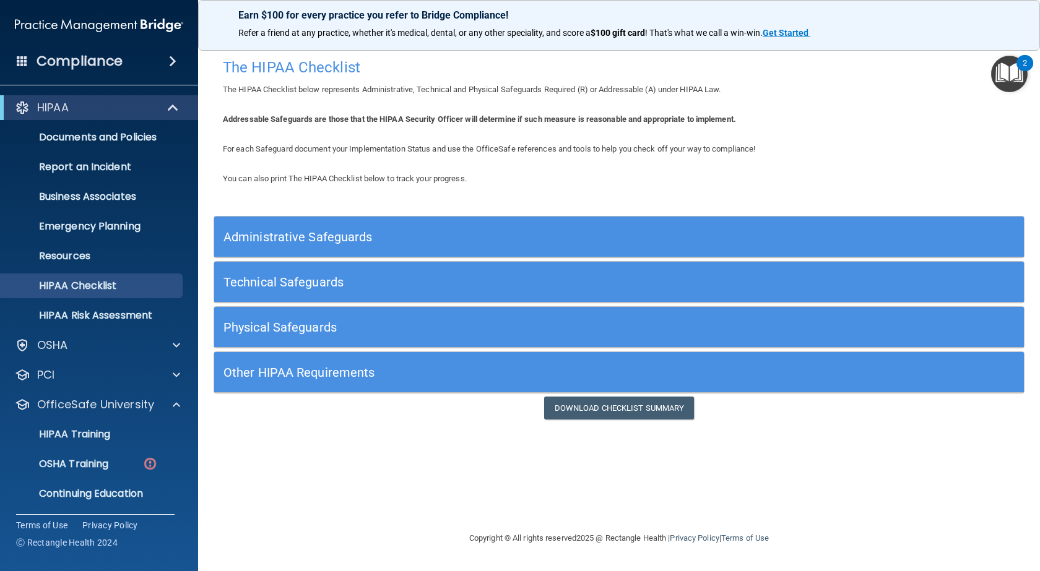
click at [1015, 64] on img "Open Resource Center, 2 new notifications" at bounding box center [1009, 74] width 37 height 37
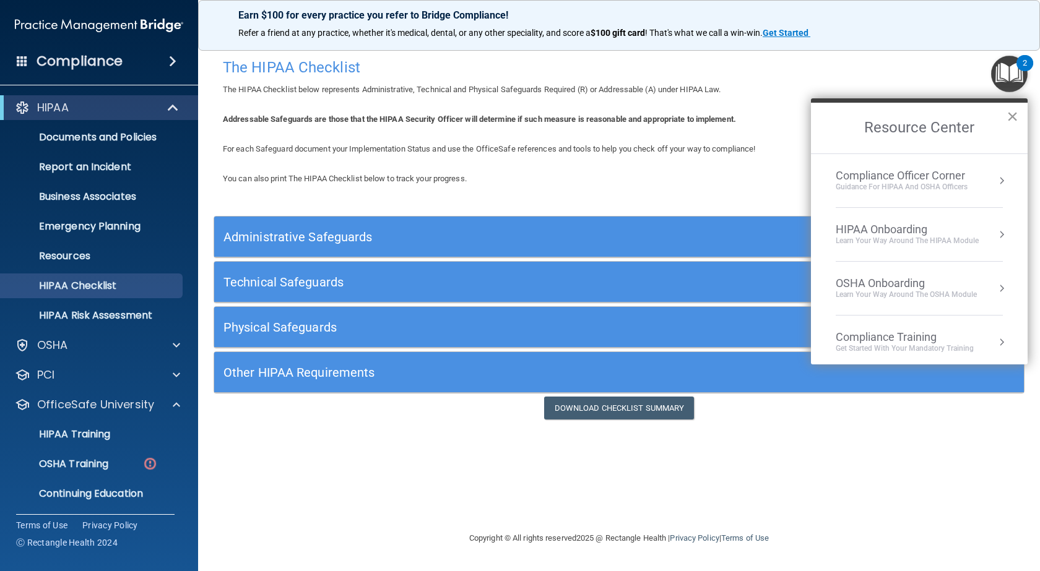
click at [1011, 115] on button "×" at bounding box center [1012, 116] width 12 height 20
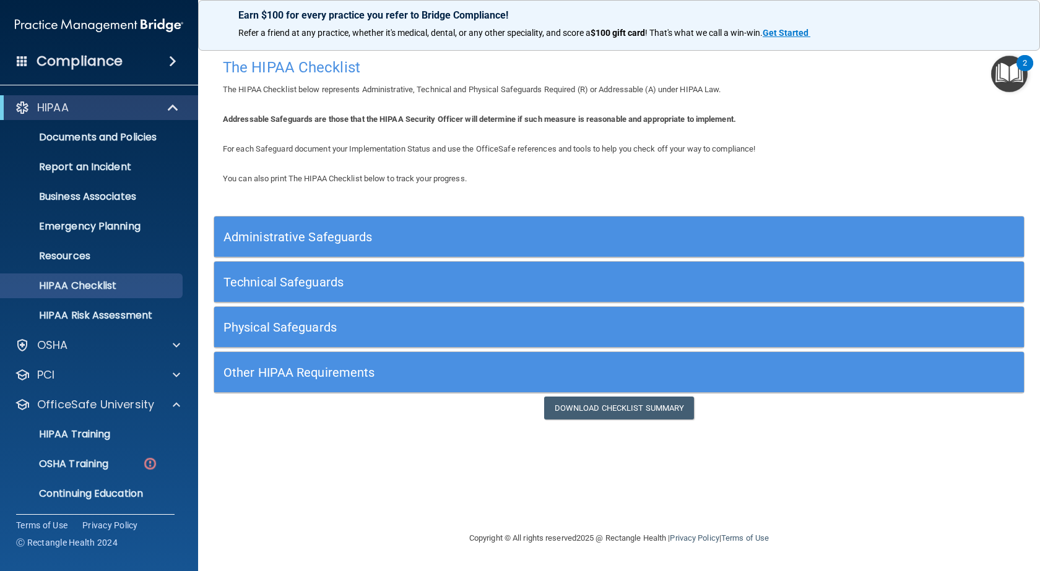
click at [25, 58] on span at bounding box center [22, 60] width 11 height 11
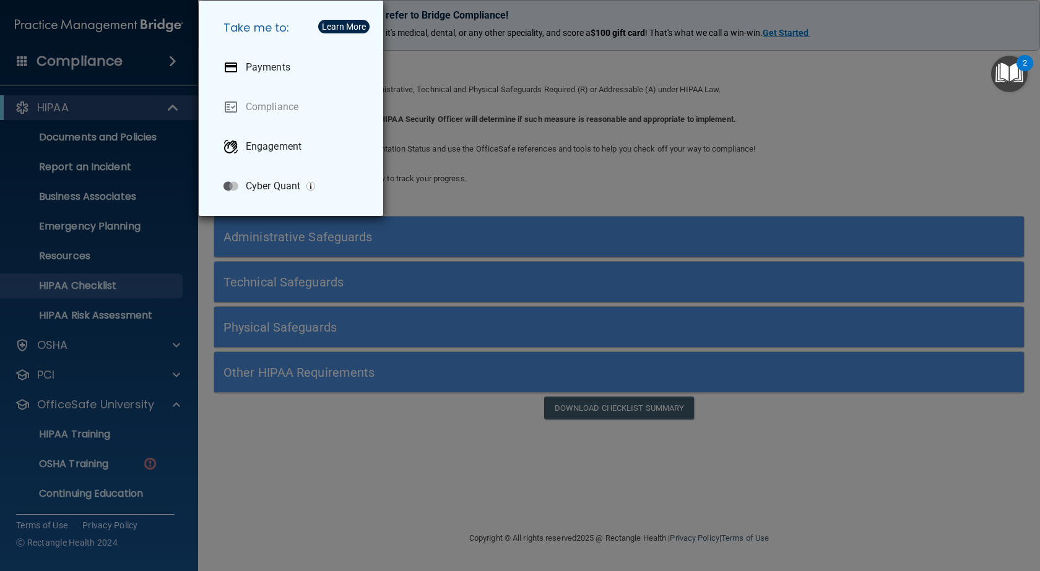
click at [420, 435] on div "Take me to: Payments Compliance Engagement Cyber Quant" at bounding box center [520, 285] width 1040 height 571
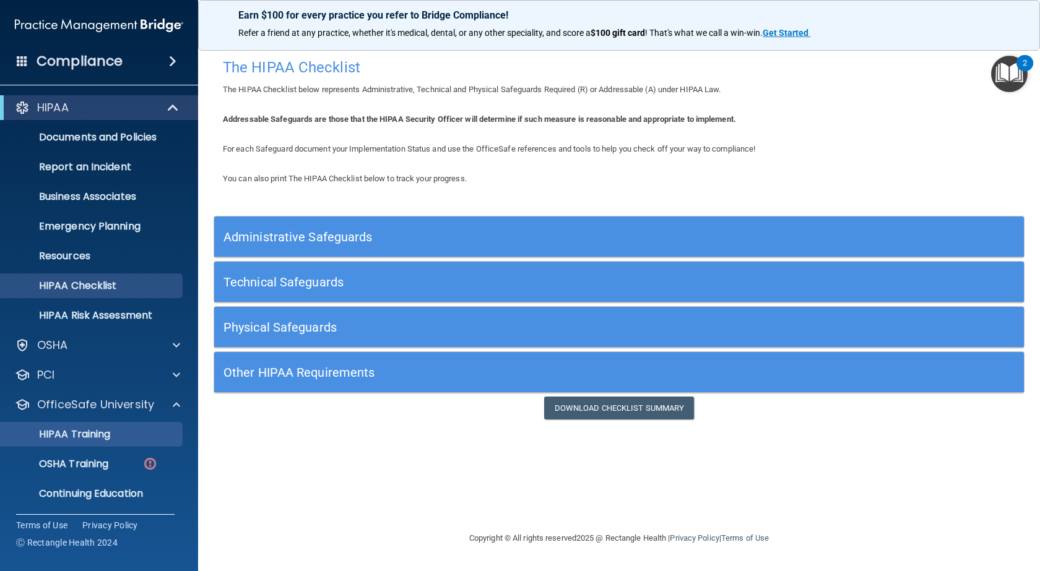
scroll to position [32, 0]
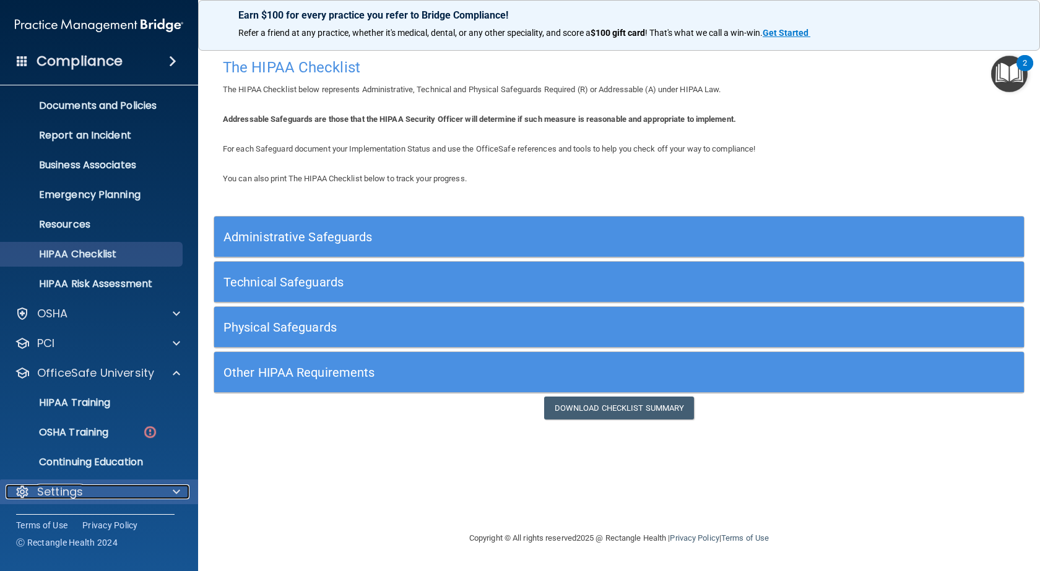
click at [179, 486] on span at bounding box center [176, 492] width 7 height 15
click at [176, 492] on span at bounding box center [176, 492] width 7 height 15
click at [168, 488] on div at bounding box center [174, 492] width 31 height 15
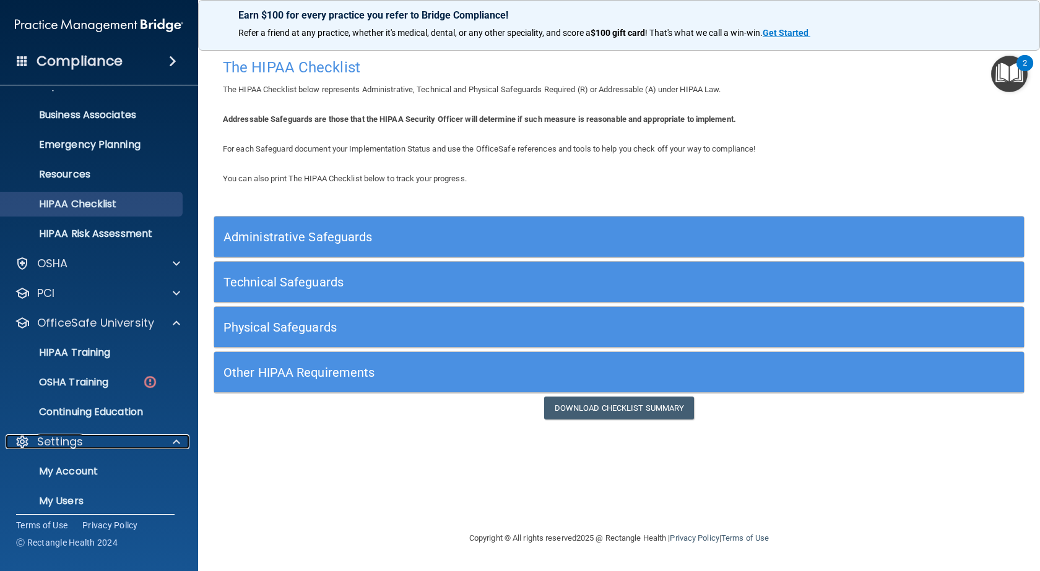
scroll to position [150, 0]
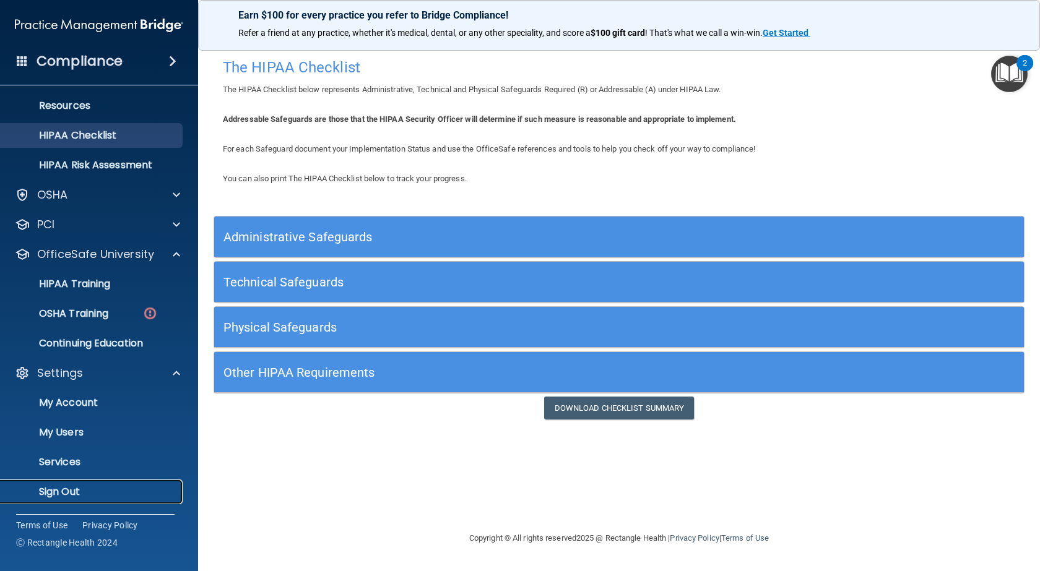
click at [68, 490] on p "Sign Out" at bounding box center [92, 492] width 169 height 12
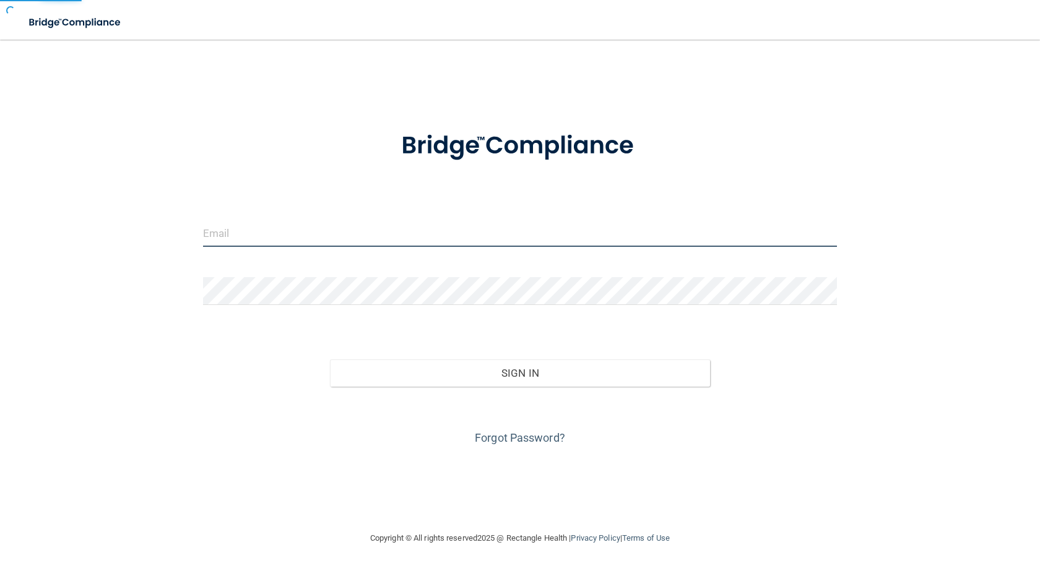
type input "[PERSON_NAME][EMAIL_ADDRESS][DOMAIN_NAME]"
